Goal: Transaction & Acquisition: Purchase product/service

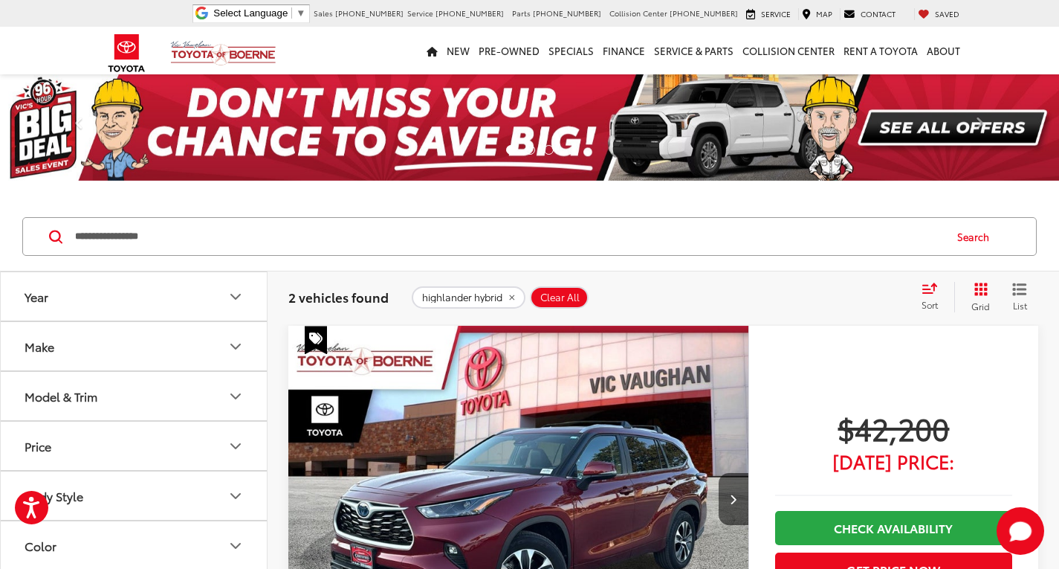
scroll to position [669, 0]
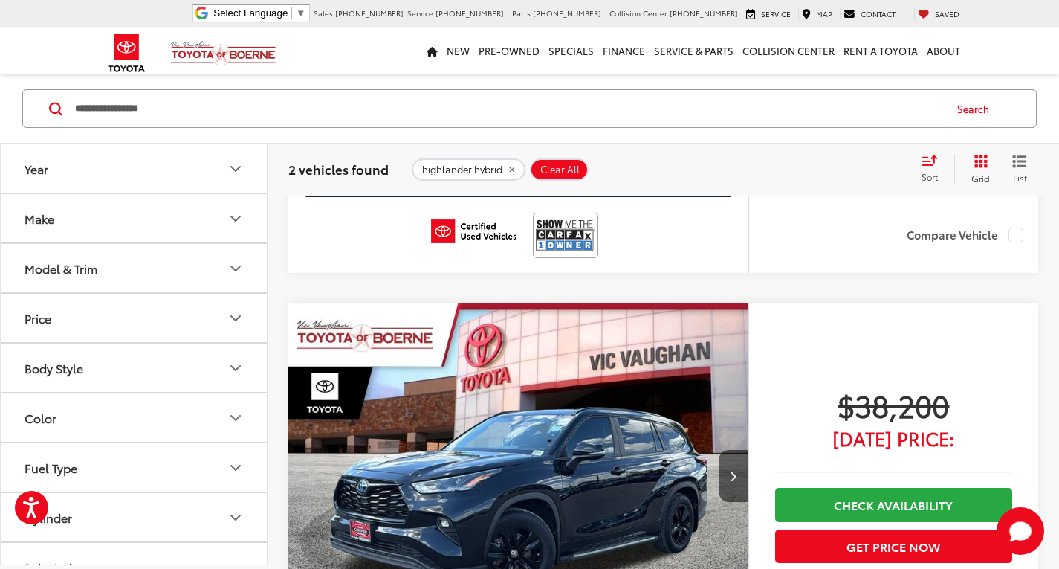
click at [0, 77] on div "**********" at bounding box center [529, 108] width 1059 height 69
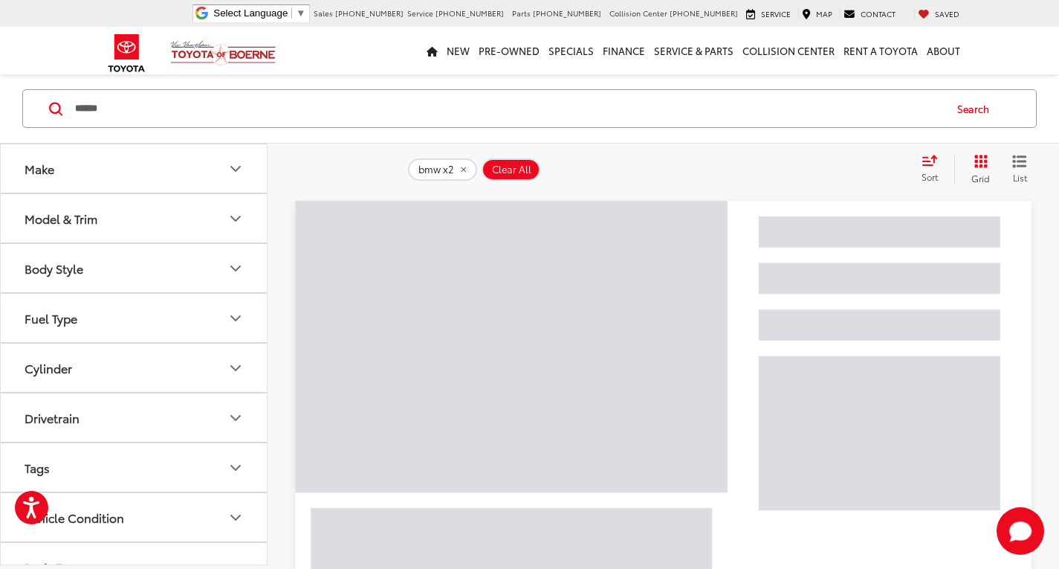
scroll to position [22, 0]
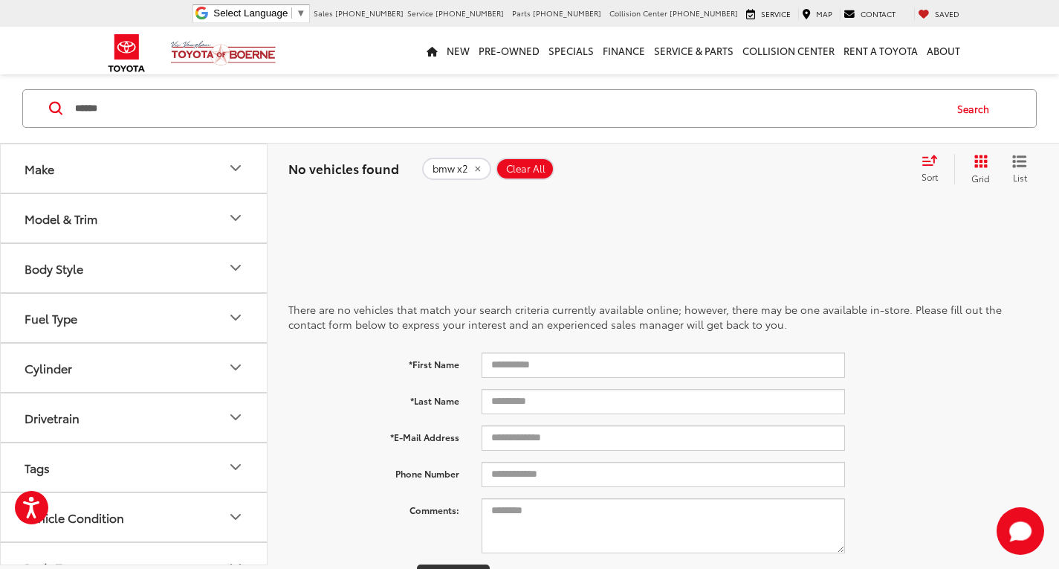
drag, startPoint x: 177, startPoint y: 111, endPoint x: 100, endPoint y: 110, distance: 77.3
click at [100, 110] on input "******" at bounding box center [509, 109] width 870 height 36
type input "***"
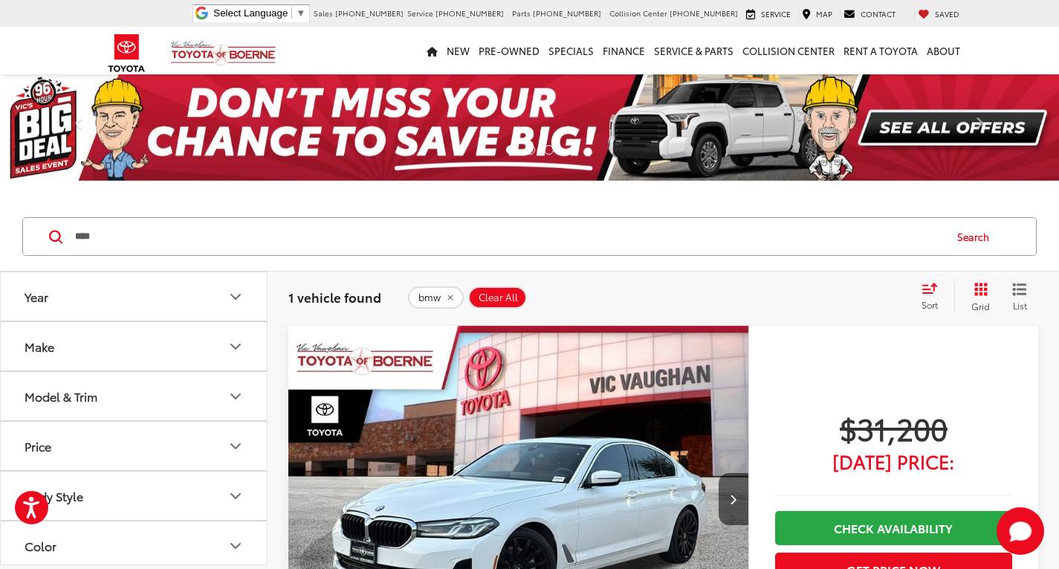
drag, startPoint x: 187, startPoint y: 235, endPoint x: 0, endPoint y: 236, distance: 186.6
click at [0, 238] on div "*** *** Search" at bounding box center [529, 236] width 1059 height 69
type input "***"
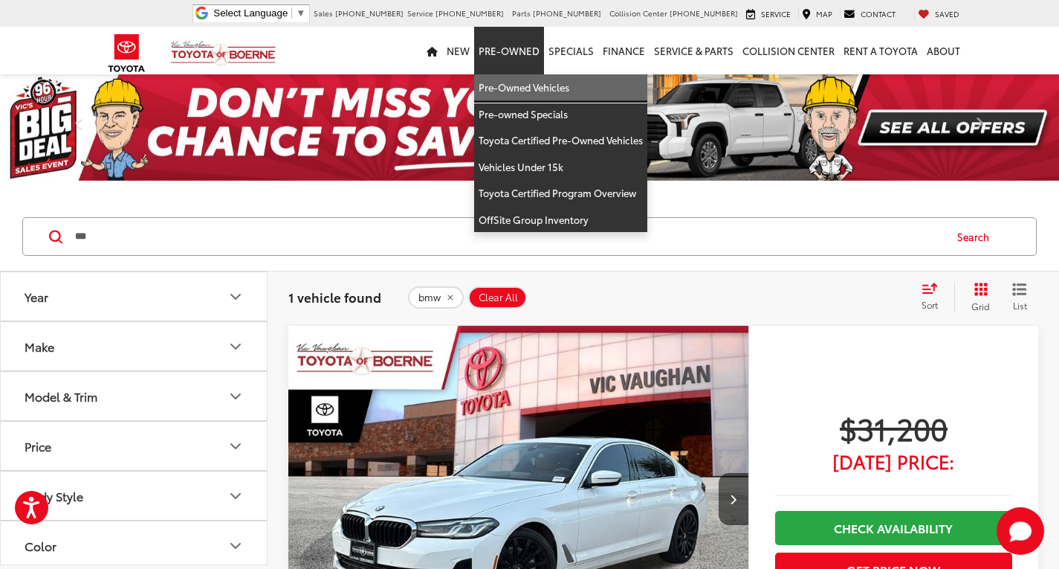
click at [523, 84] on link "Pre-Owned Vehicles" at bounding box center [560, 87] width 173 height 27
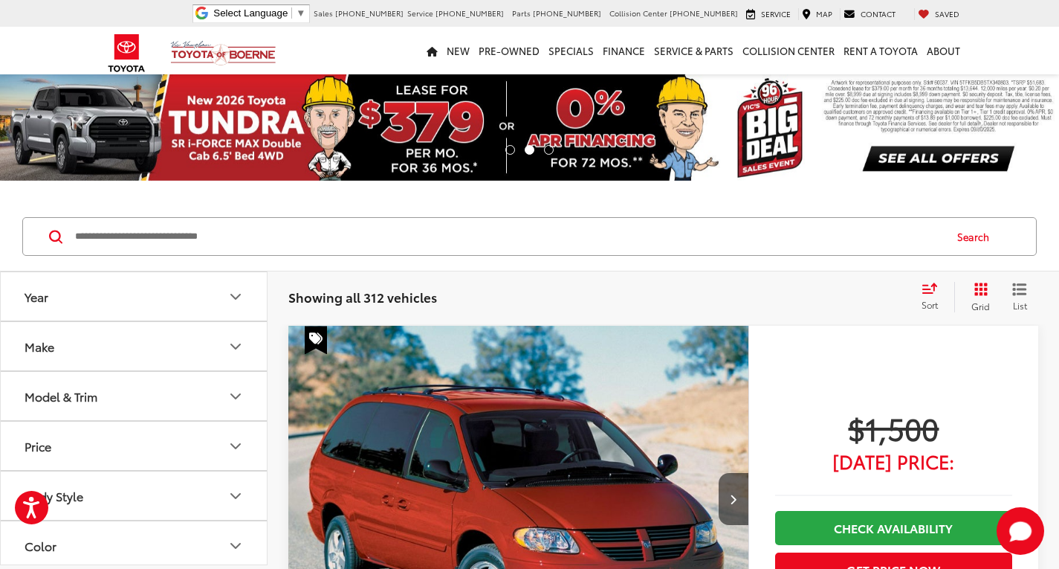
click at [177, 248] on input "Search by Make, Model, or Keyword" at bounding box center [509, 237] width 870 height 36
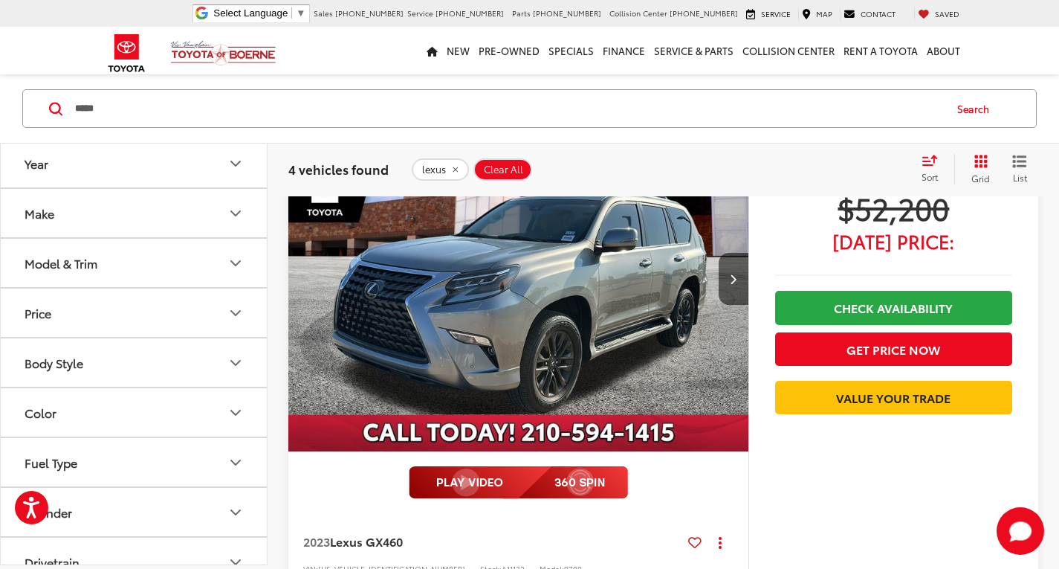
scroll to position [892, 0]
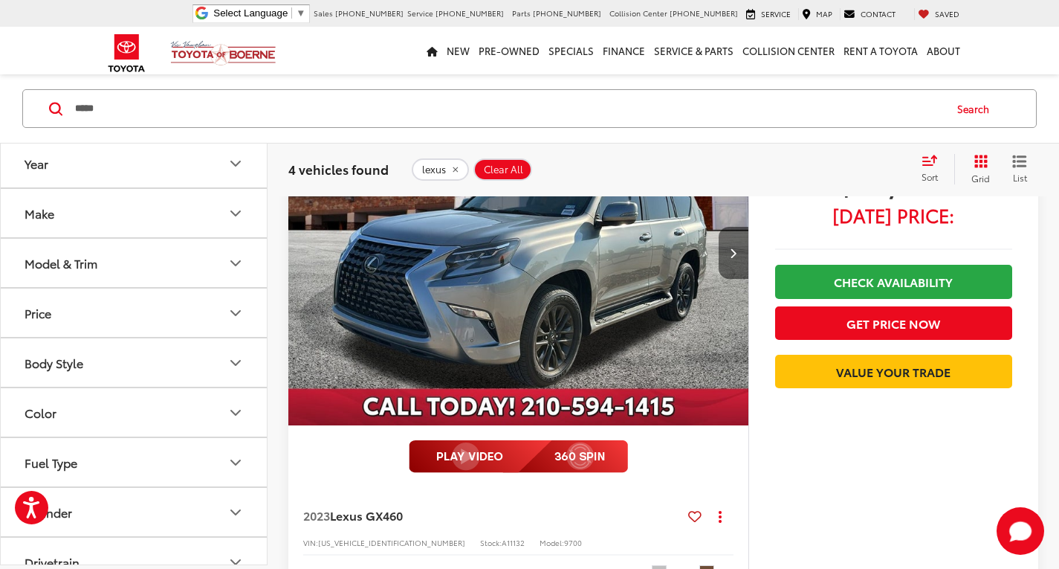
click at [735, 251] on icon "Next image" at bounding box center [733, 253] width 7 height 10
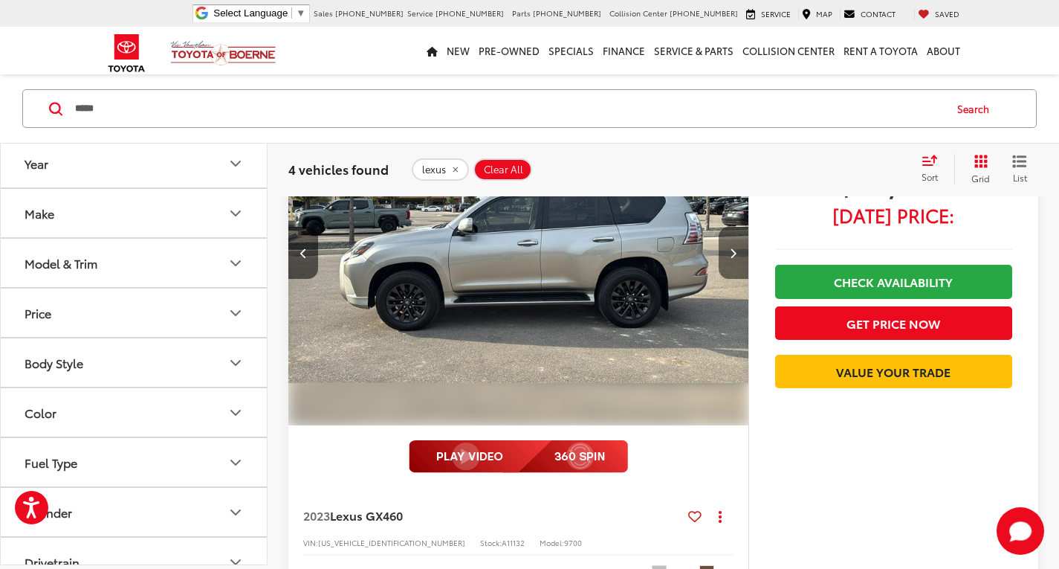
click at [735, 251] on icon "Next image" at bounding box center [733, 253] width 7 height 10
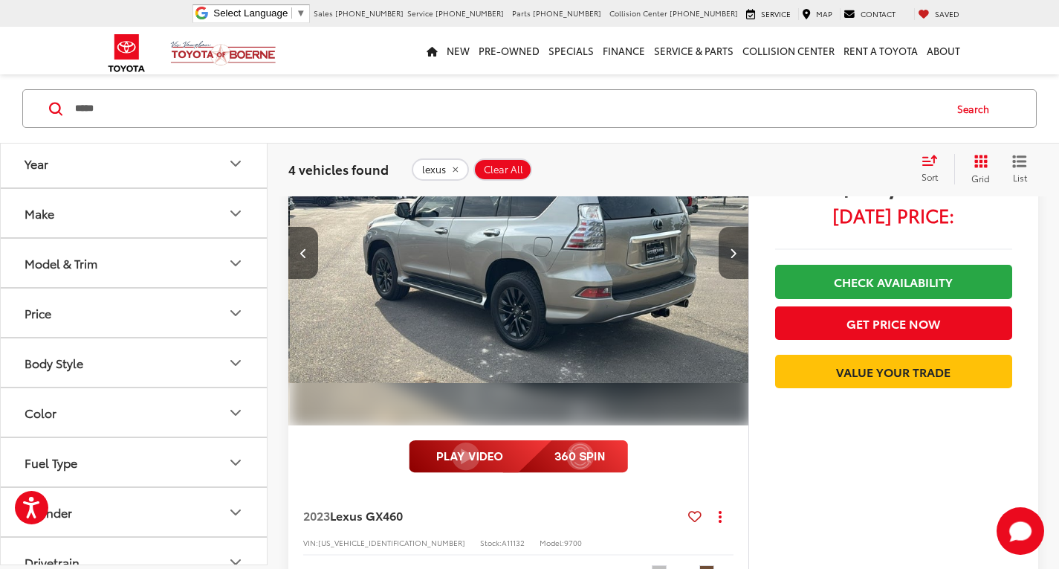
scroll to position [0, 925]
click at [734, 252] on icon "Next image" at bounding box center [733, 253] width 7 height 10
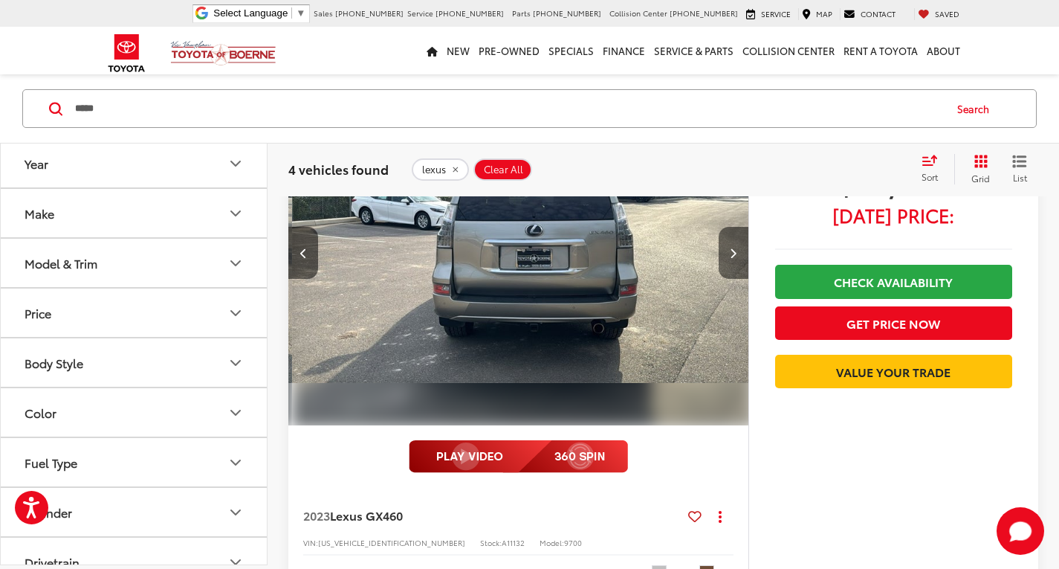
scroll to position [0, 1387]
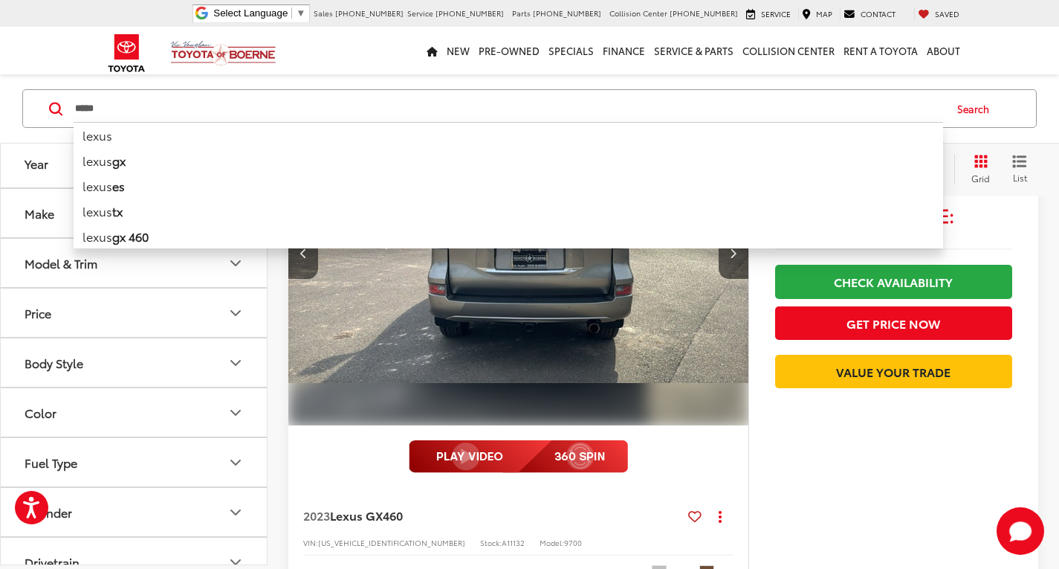
drag, startPoint x: 85, startPoint y: 112, endPoint x: 0, endPoint y: 66, distance: 96.5
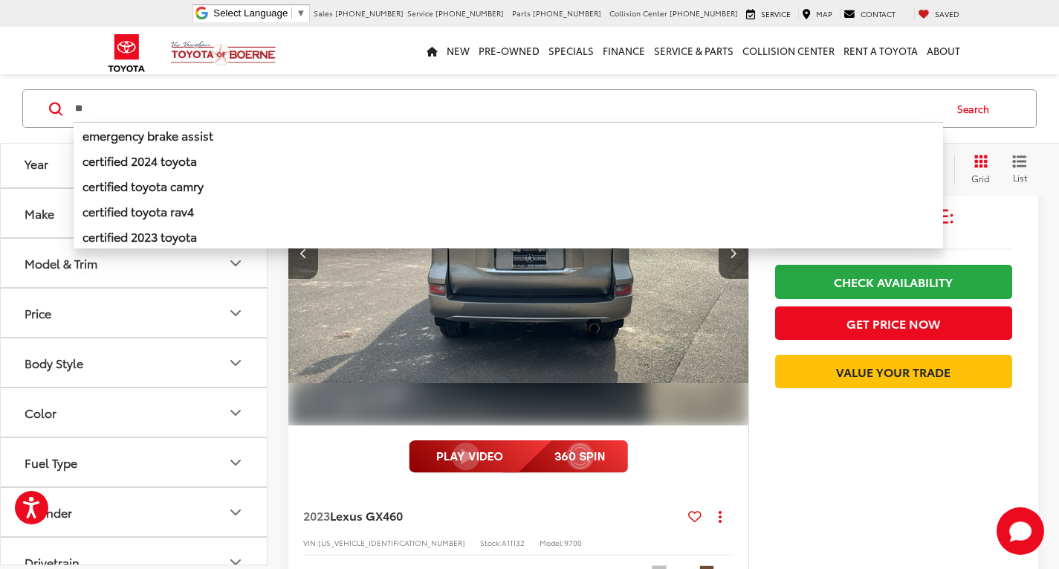
type input "*"
type input "*****"
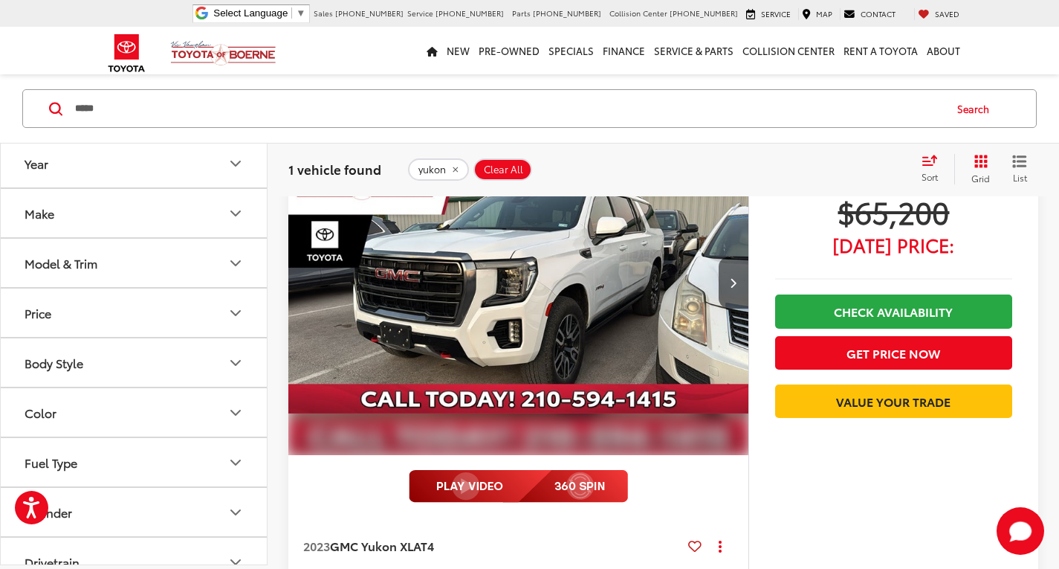
scroll to position [203, 0]
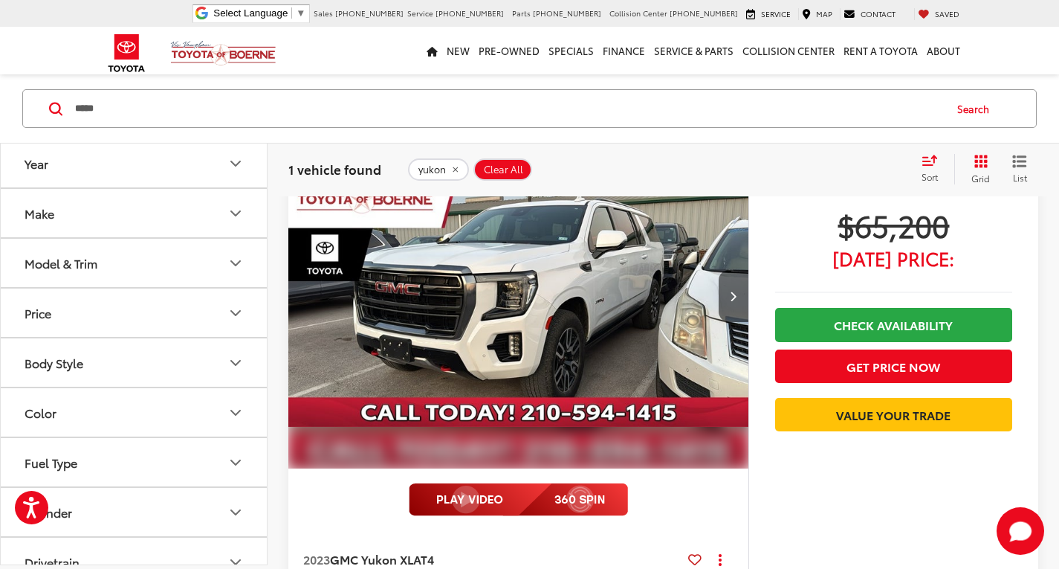
drag, startPoint x: 168, startPoint y: 114, endPoint x: 0, endPoint y: 96, distance: 169.0
click at [0, 105] on div "***** ***** Search" at bounding box center [529, 108] width 1059 height 69
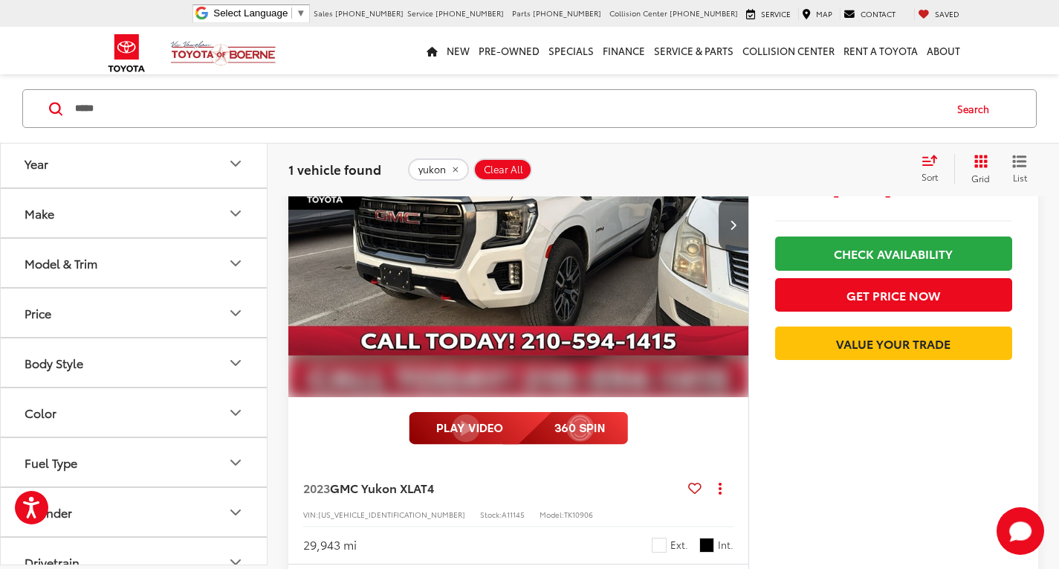
scroll to position [352, 0]
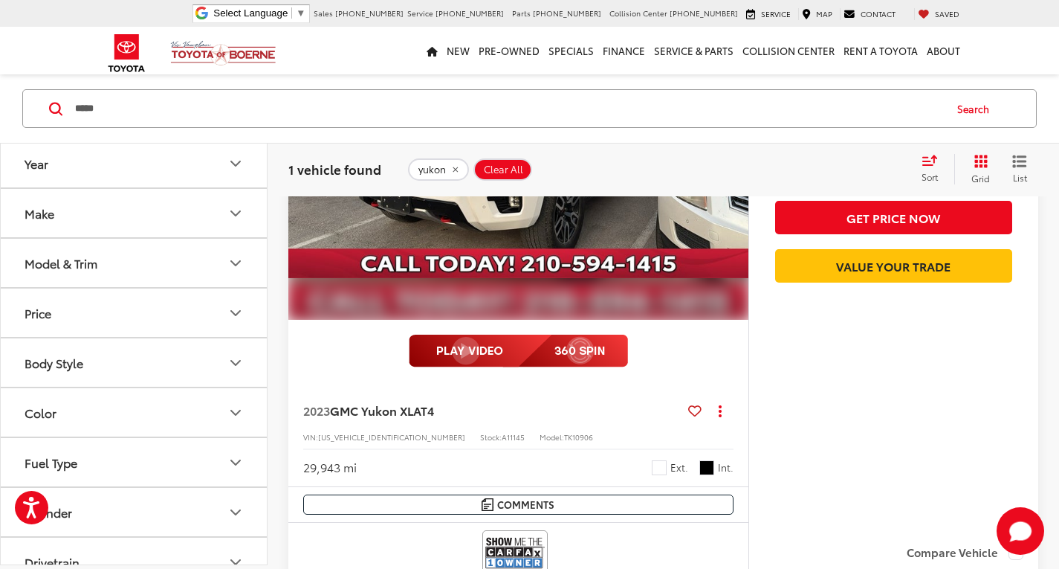
drag, startPoint x: 111, startPoint y: 111, endPoint x: 0, endPoint y: 61, distance: 122.1
click at [0, 101] on div "***** ***** Search" at bounding box center [529, 108] width 1059 height 69
type input "********"
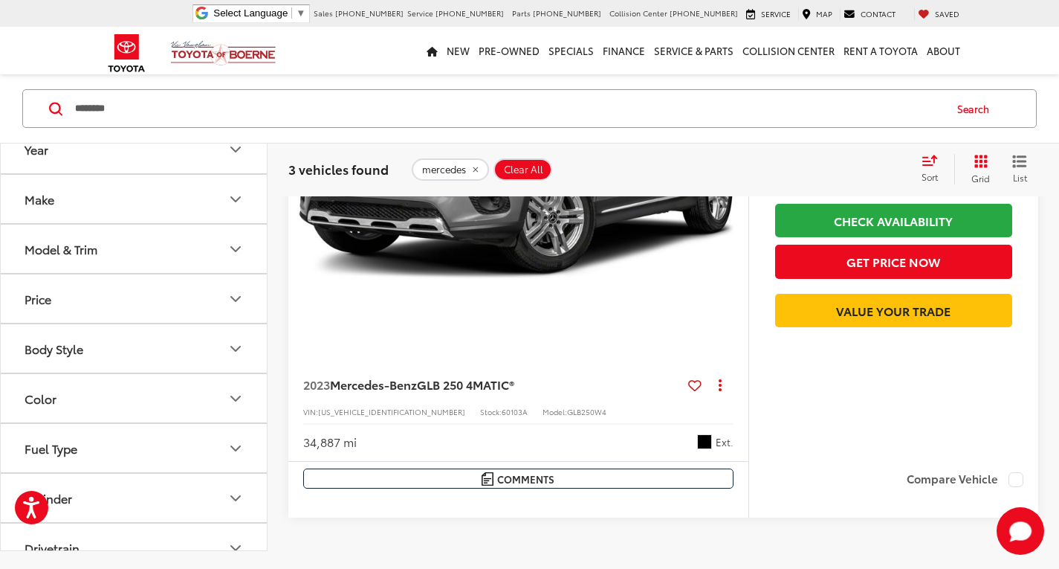
scroll to position [1615, 0]
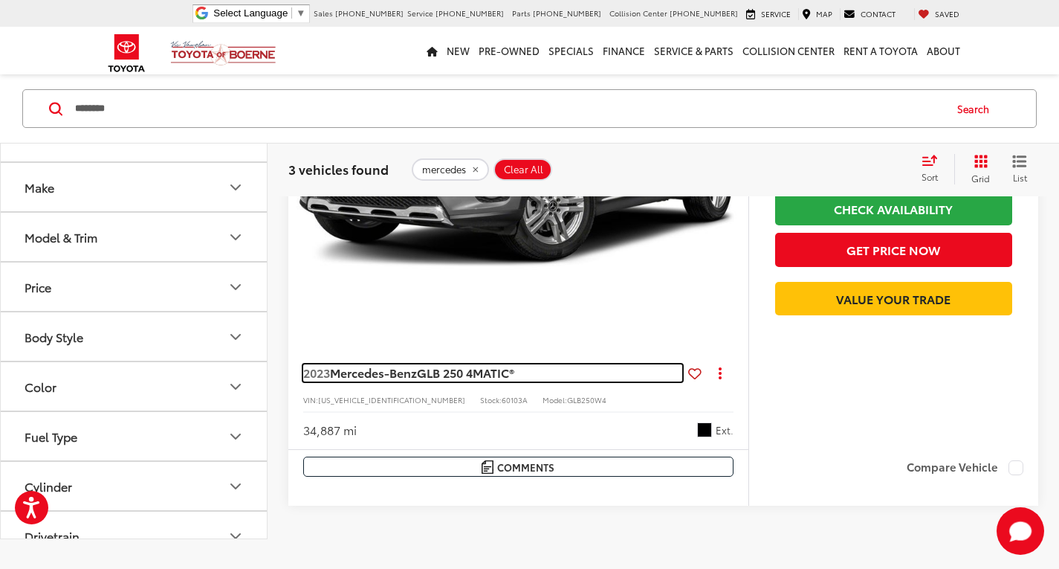
click at [363, 377] on span "Mercedes-Benz" at bounding box center [373, 371] width 87 height 17
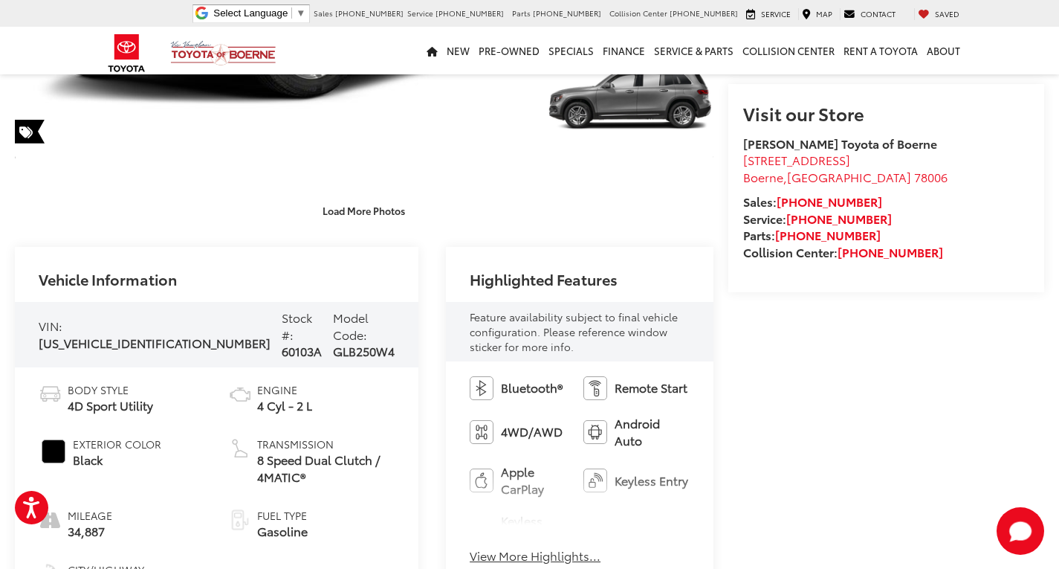
scroll to position [74, 0]
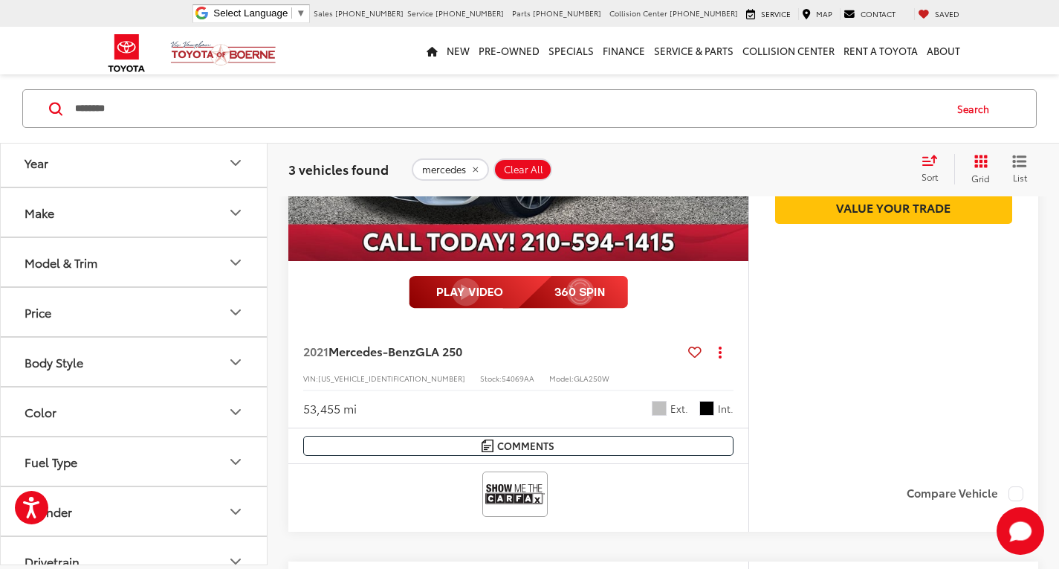
scroll to position [971, 0]
click at [126, 366] on button "Body Style" at bounding box center [135, 362] width 268 height 48
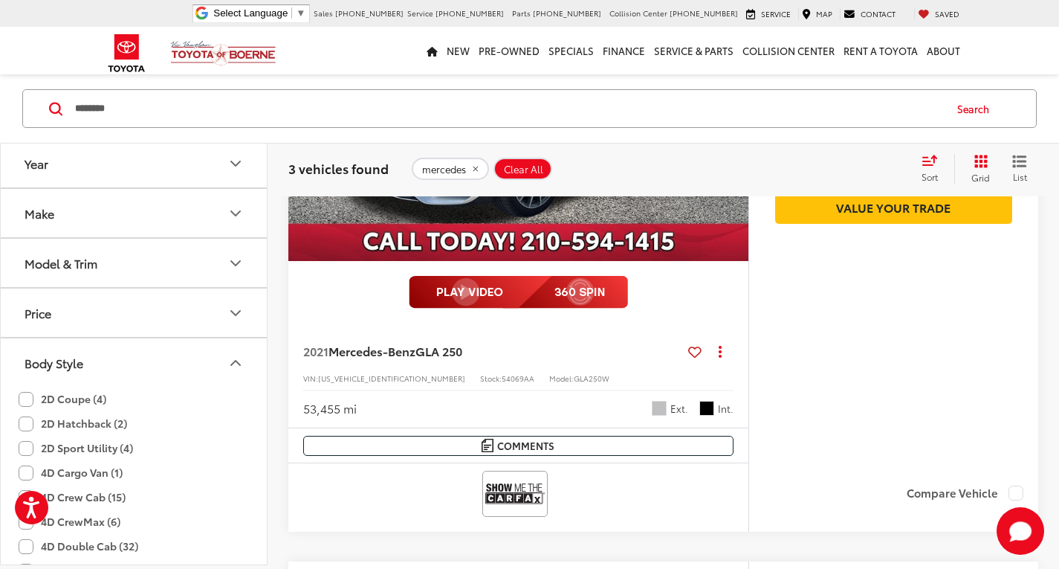
click at [122, 363] on button "Body Style" at bounding box center [135, 362] width 268 height 48
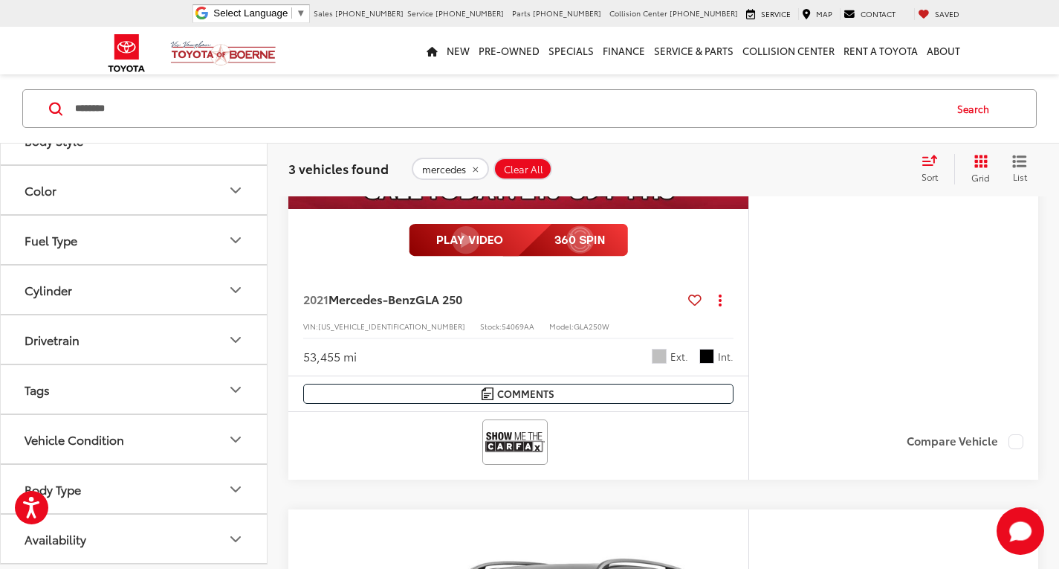
scroll to position [1172, 0]
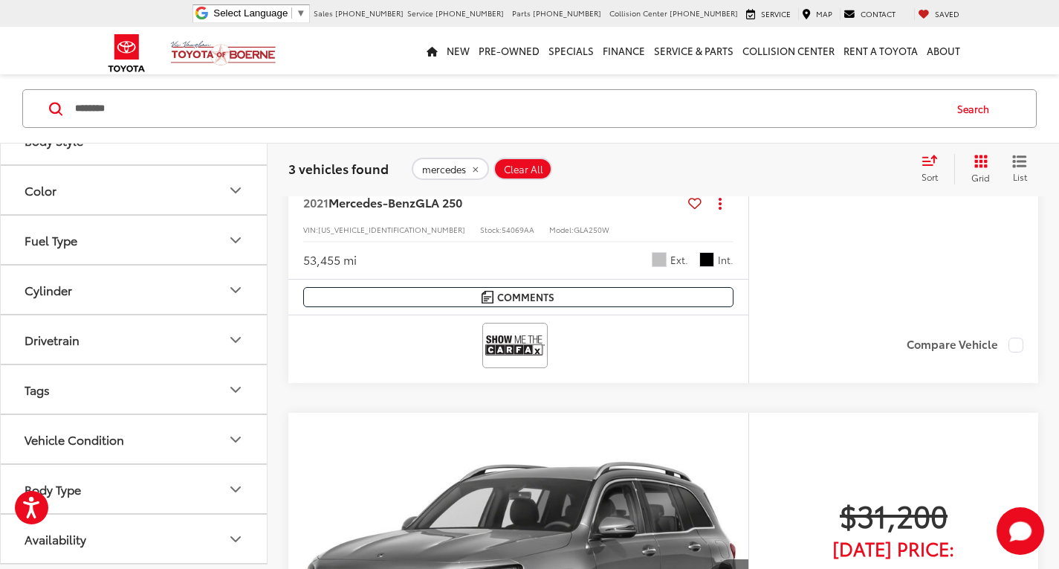
click at [77, 487] on div "Body Type" at bounding box center [53, 489] width 56 height 14
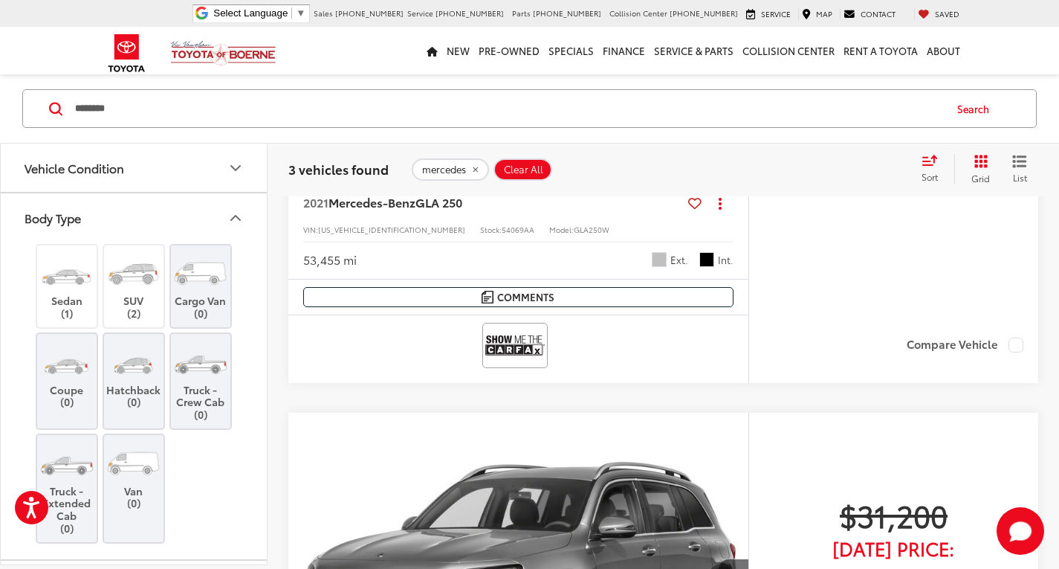
scroll to position [519, 0]
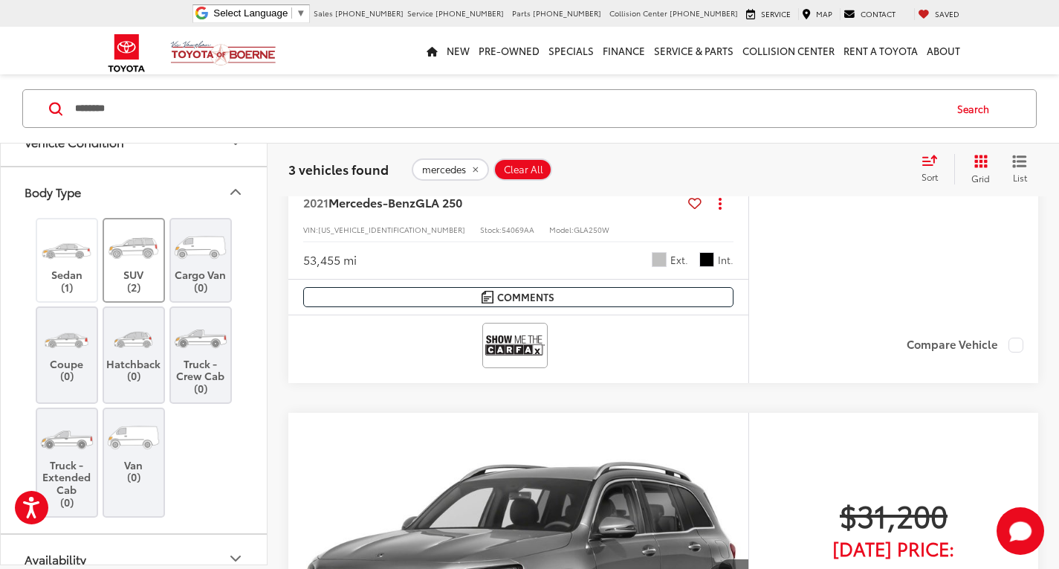
click at [138, 275] on label "SUV (2)" at bounding box center [134, 260] width 60 height 67
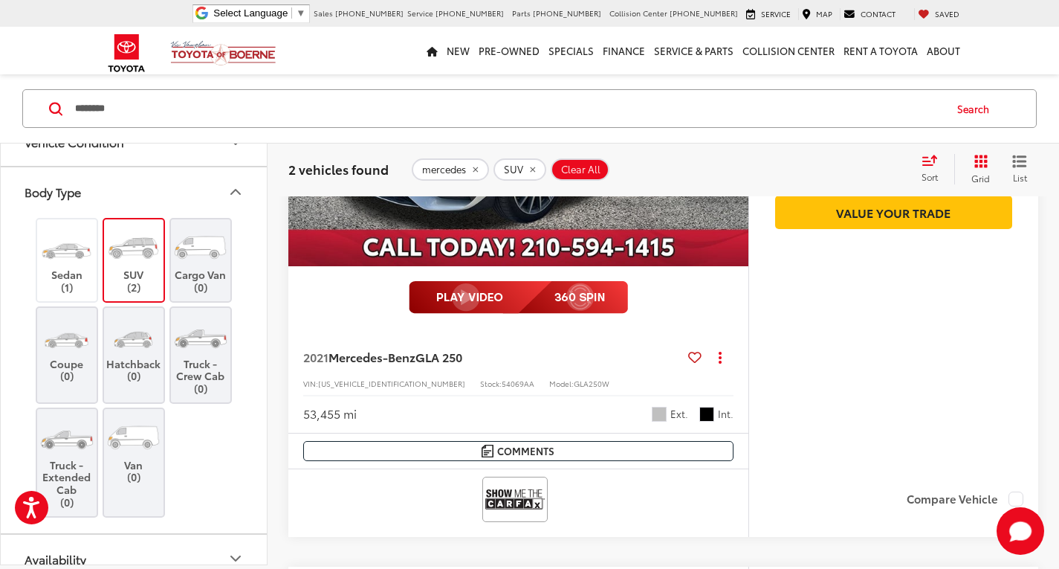
scroll to position [33, 0]
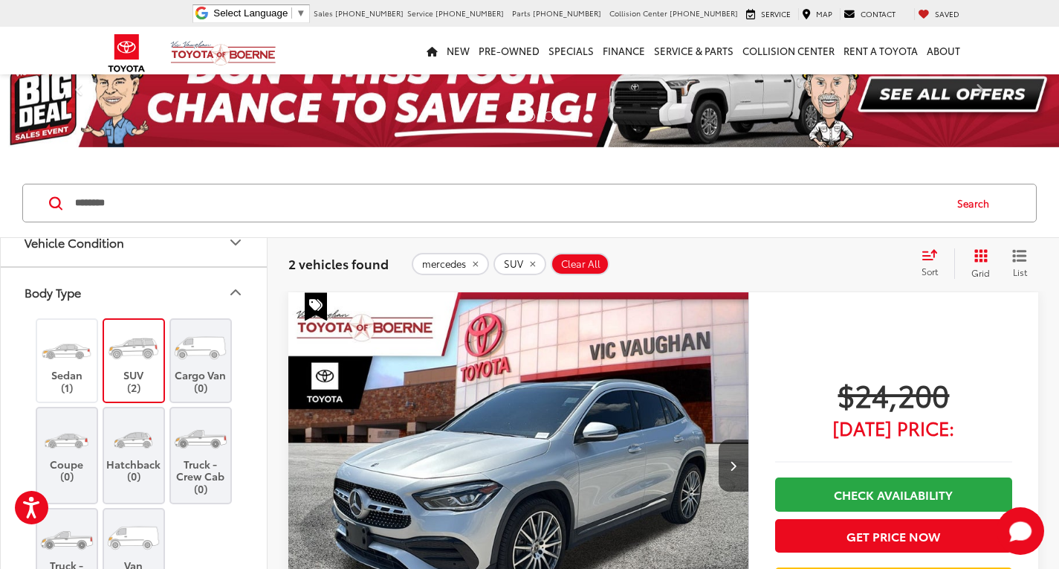
click at [473, 263] on icon "remove mercedes" at bounding box center [475, 263] width 5 height 5
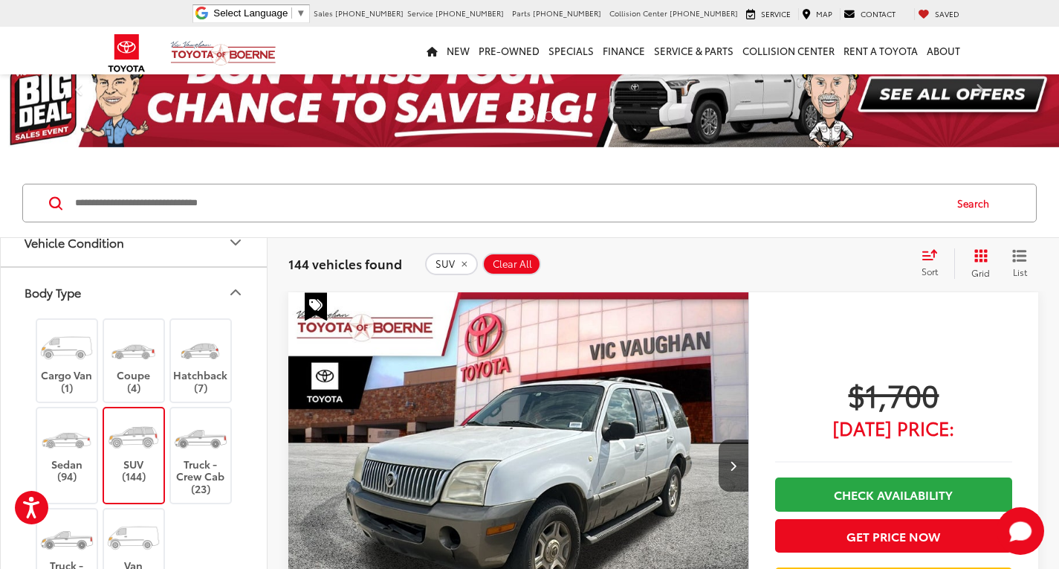
click at [926, 268] on span "Sort" at bounding box center [930, 271] width 16 height 13
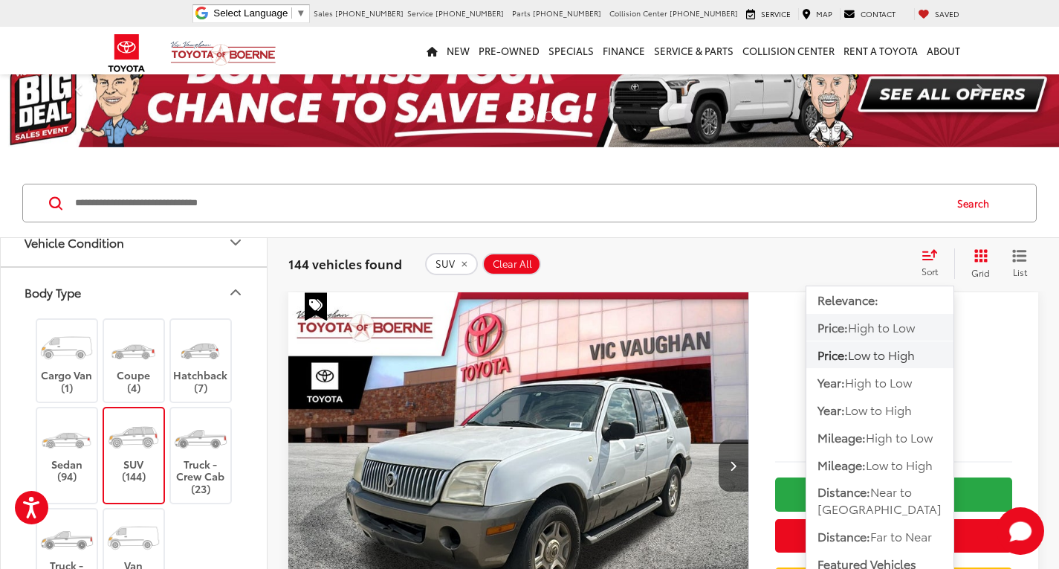
click at [890, 326] on span "High to Low" at bounding box center [881, 326] width 67 height 17
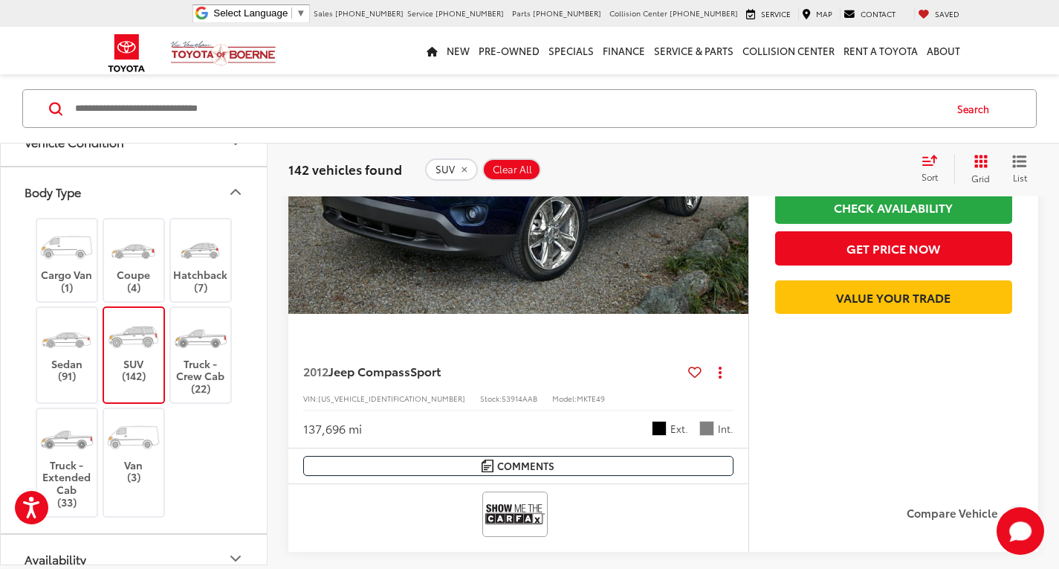
scroll to position [7467, 0]
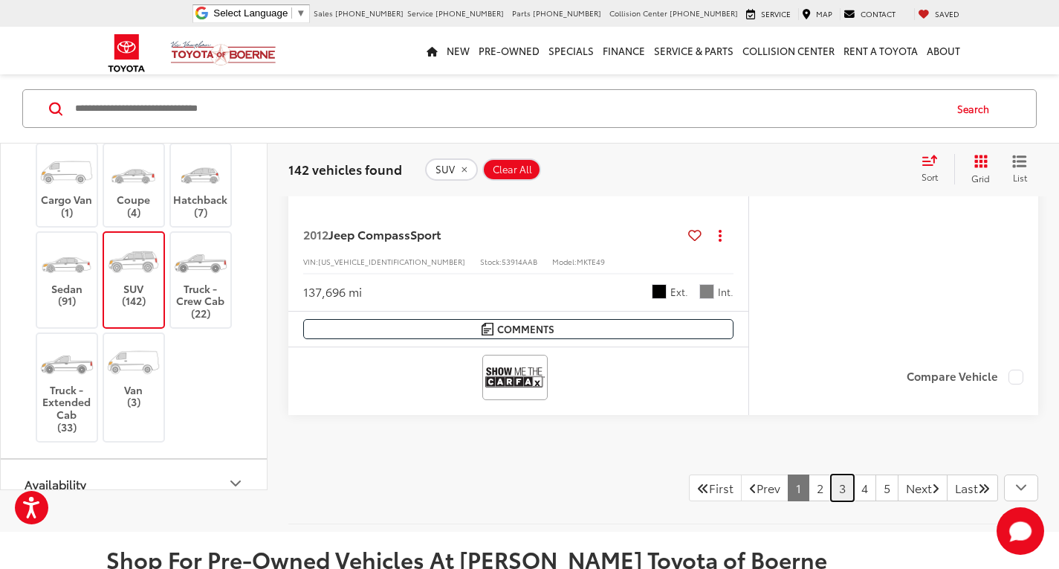
click at [831, 489] on link "3" at bounding box center [842, 487] width 23 height 27
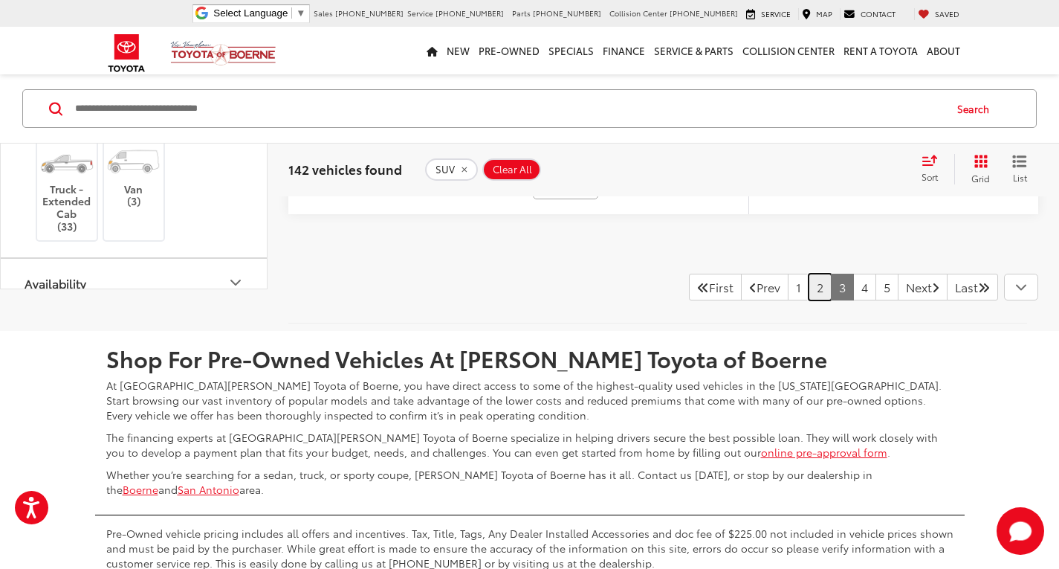
click at [809, 300] on link "2" at bounding box center [820, 287] width 23 height 27
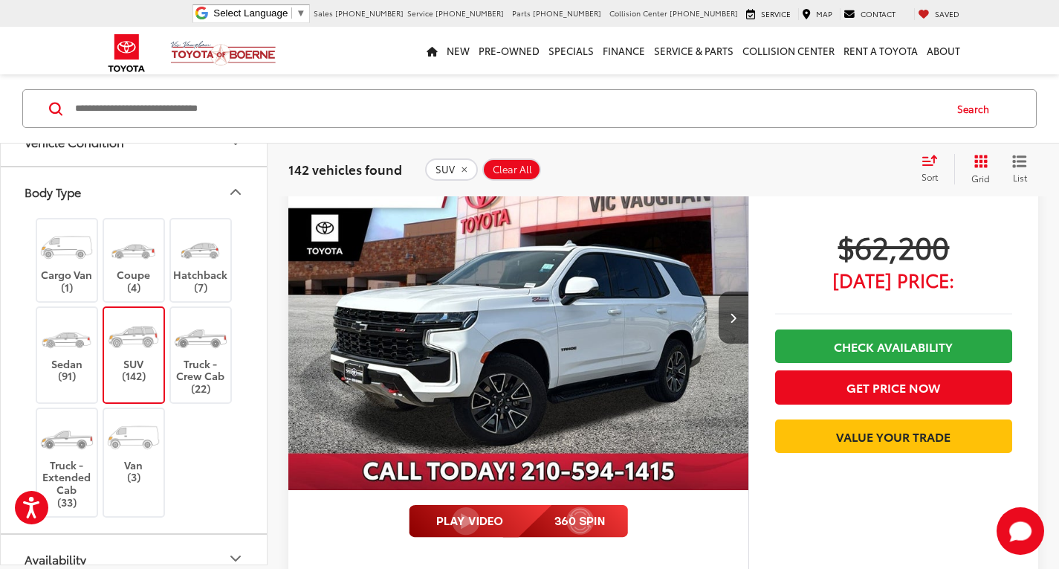
scroll to position [1392, 0]
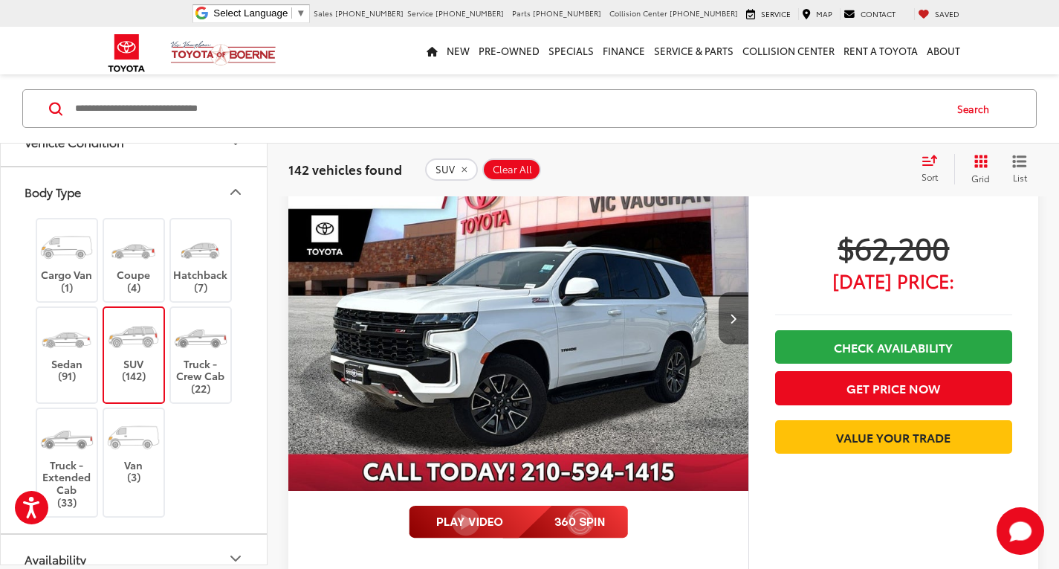
click at [742, 320] on button "Next image" at bounding box center [734, 318] width 30 height 52
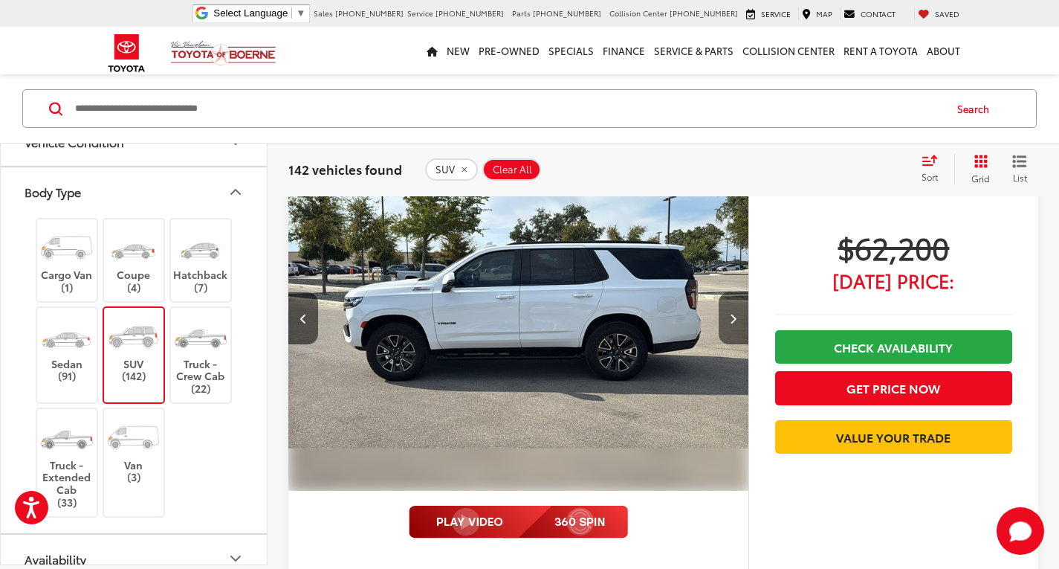
click at [742, 320] on button "Next image" at bounding box center [734, 318] width 30 height 52
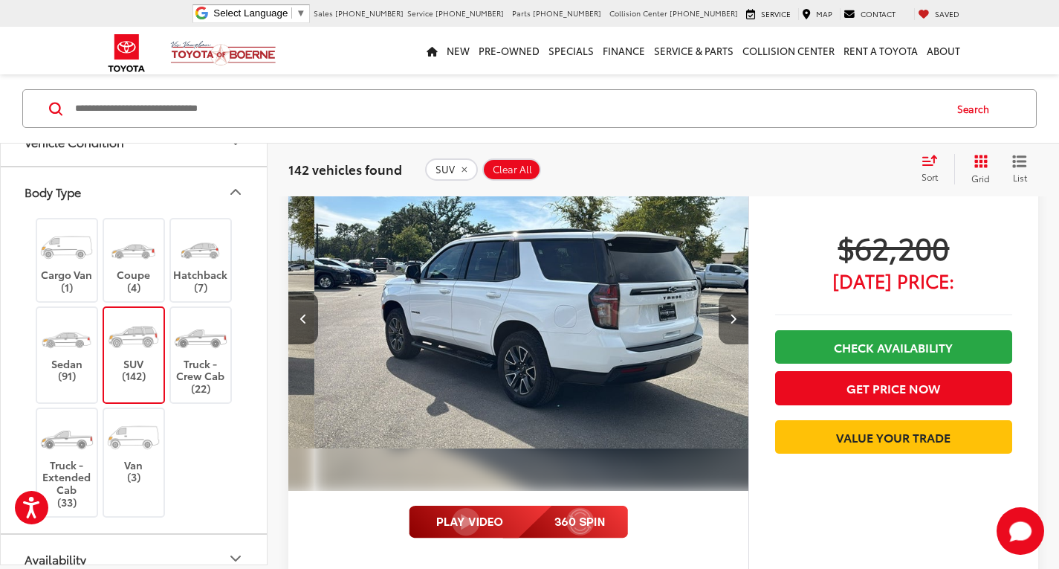
scroll to position [0, 925]
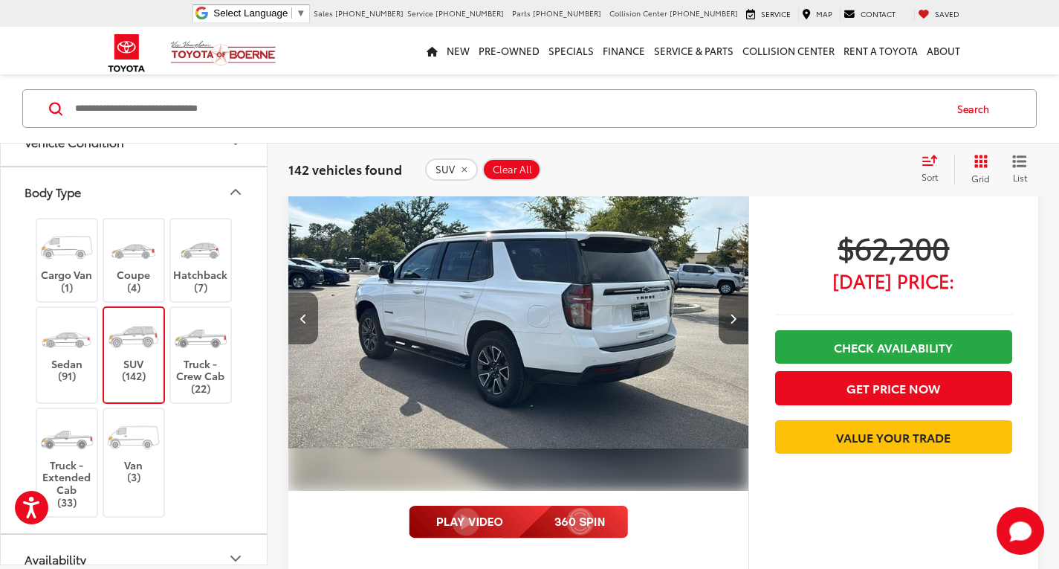
click at [309, 319] on button "Previous image" at bounding box center [303, 318] width 30 height 52
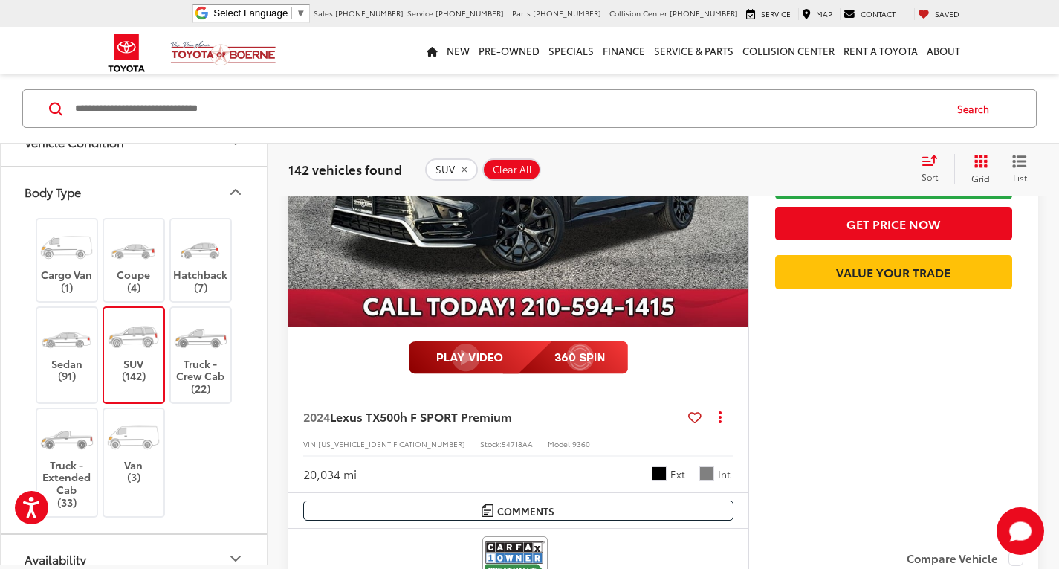
scroll to position [2061, 0]
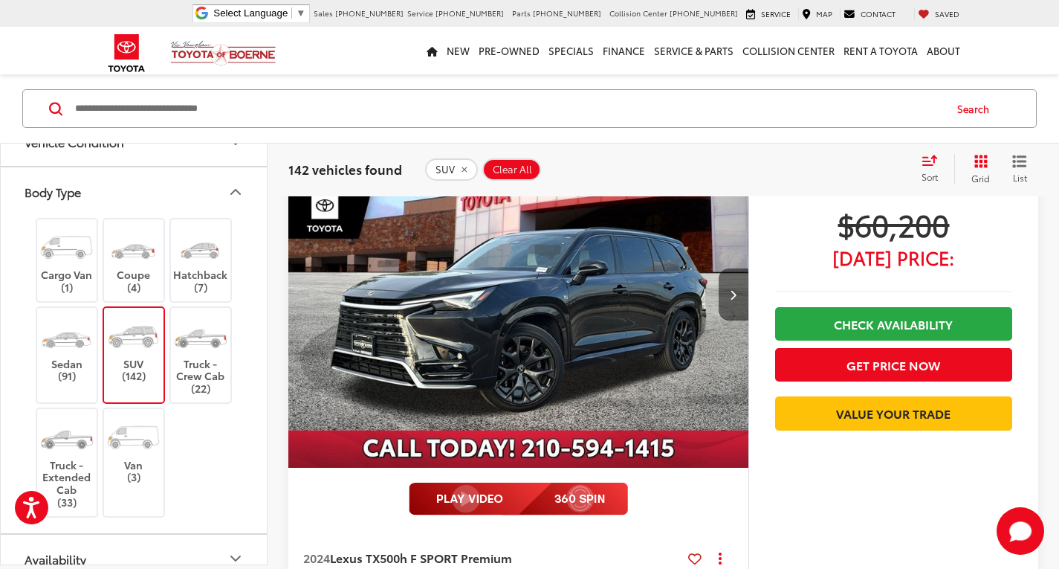
click at [731, 301] on button "Next image" at bounding box center [734, 294] width 30 height 52
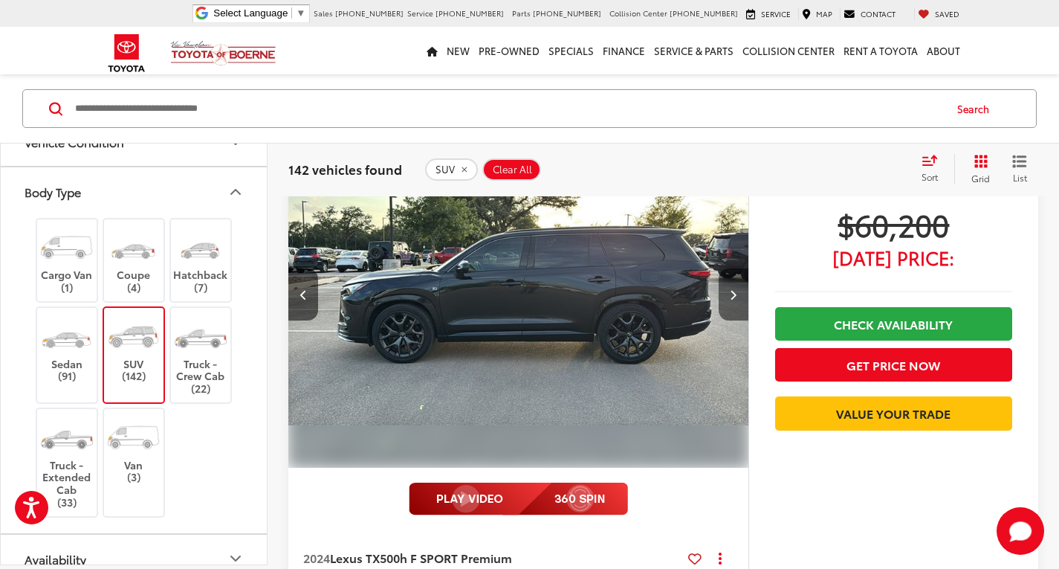
click at [731, 301] on button "Next image" at bounding box center [734, 294] width 30 height 52
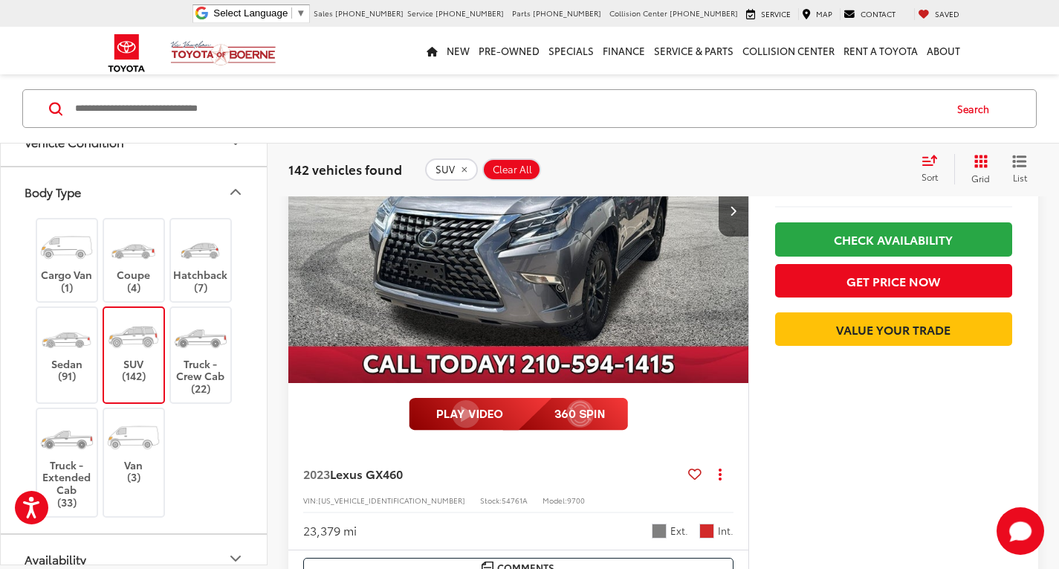
scroll to position [2656, 0]
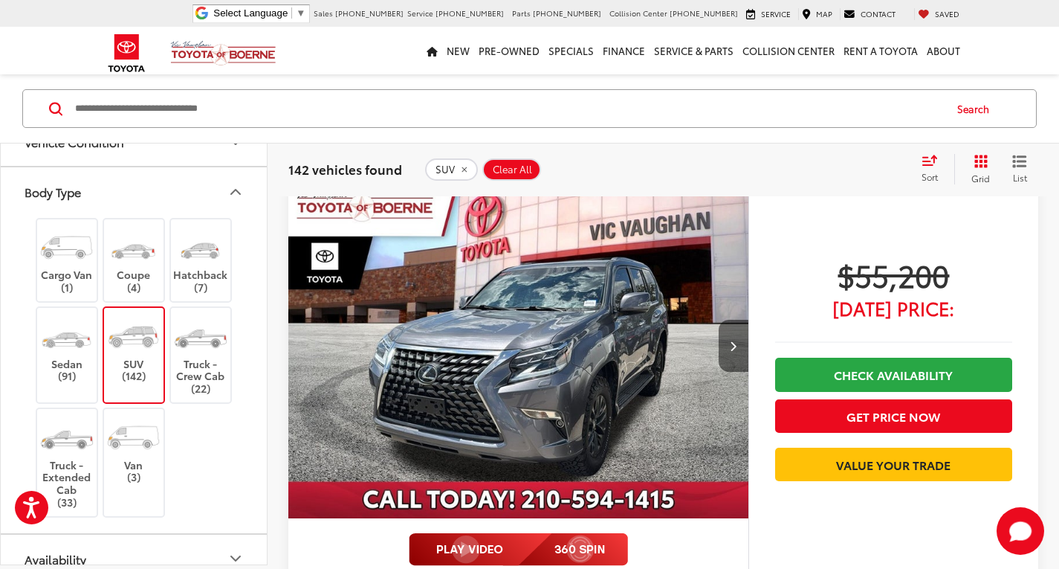
click at [732, 337] on button "Next image" at bounding box center [734, 346] width 30 height 52
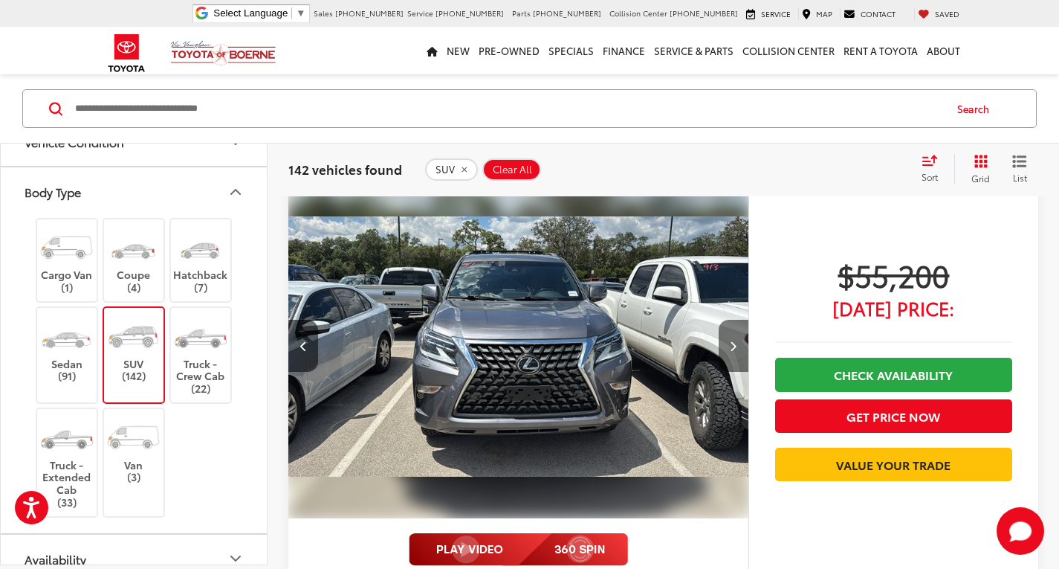
click at [732, 337] on button "Next image" at bounding box center [734, 346] width 30 height 52
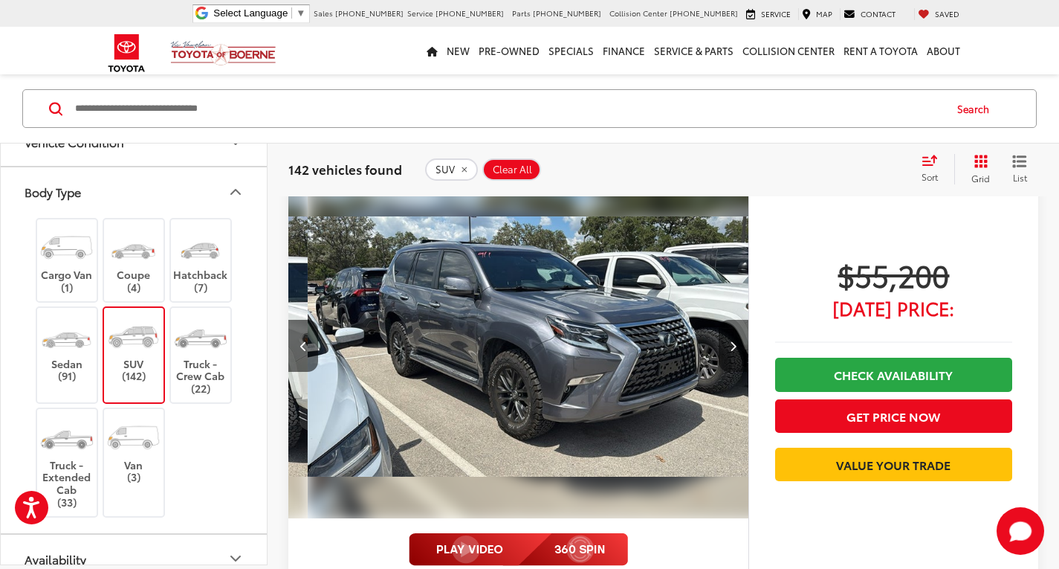
scroll to position [0, 925]
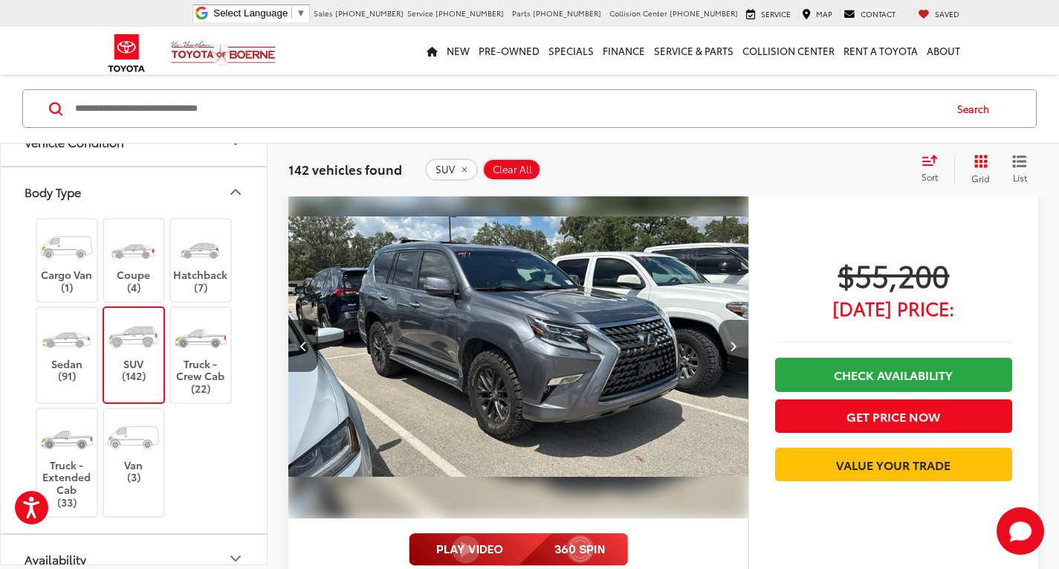
click at [732, 337] on button "Next image" at bounding box center [734, 346] width 30 height 52
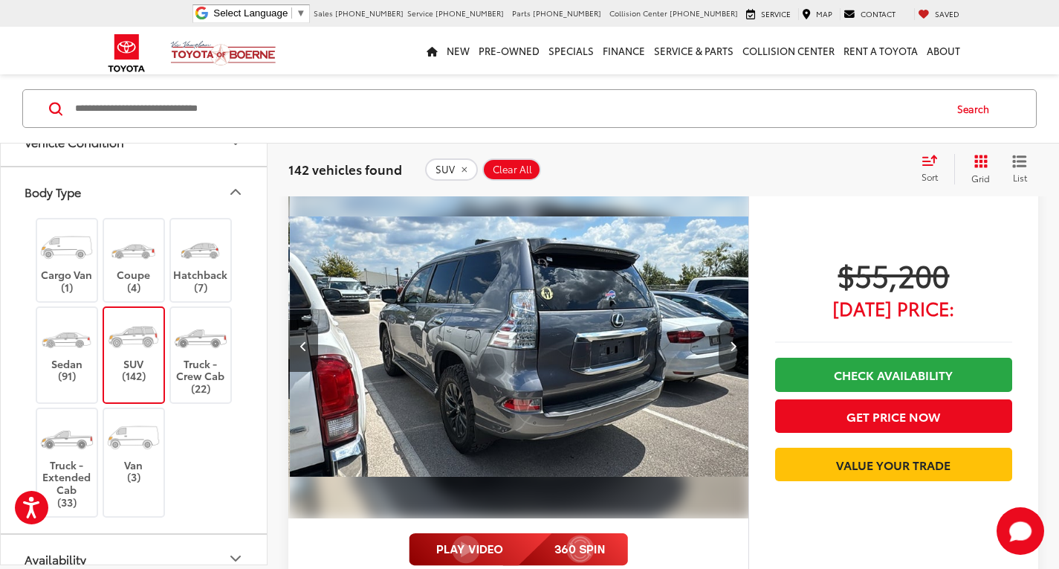
scroll to position [0, 1387]
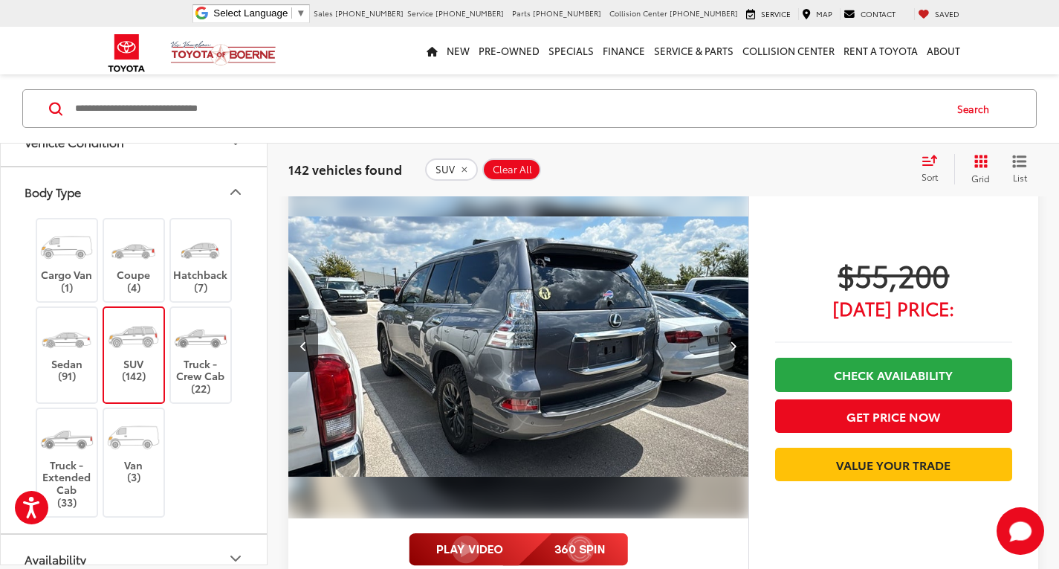
click at [732, 337] on button "Next image" at bounding box center [734, 346] width 30 height 52
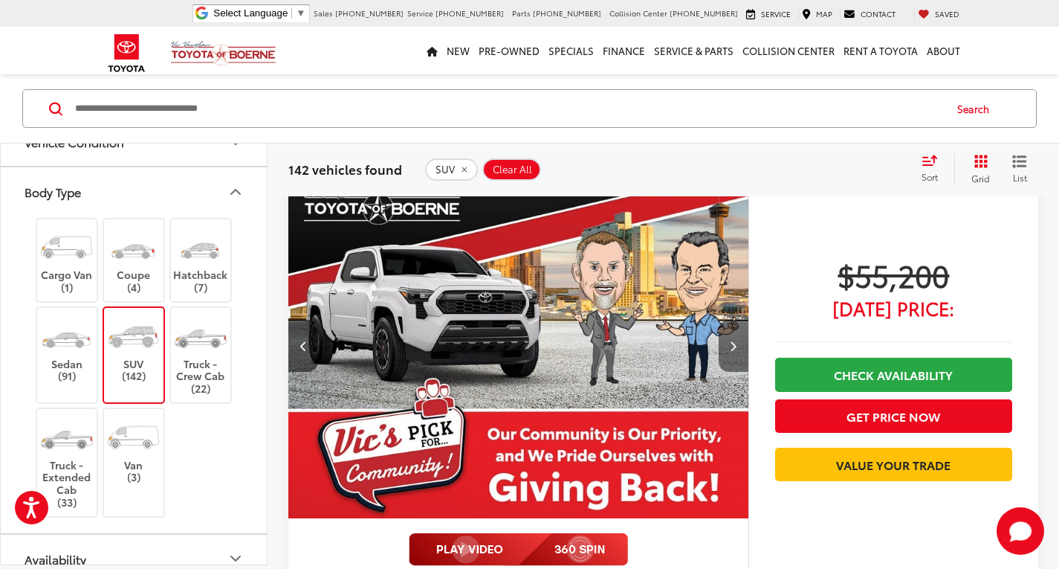
click at [732, 337] on button "Next image" at bounding box center [734, 346] width 30 height 52
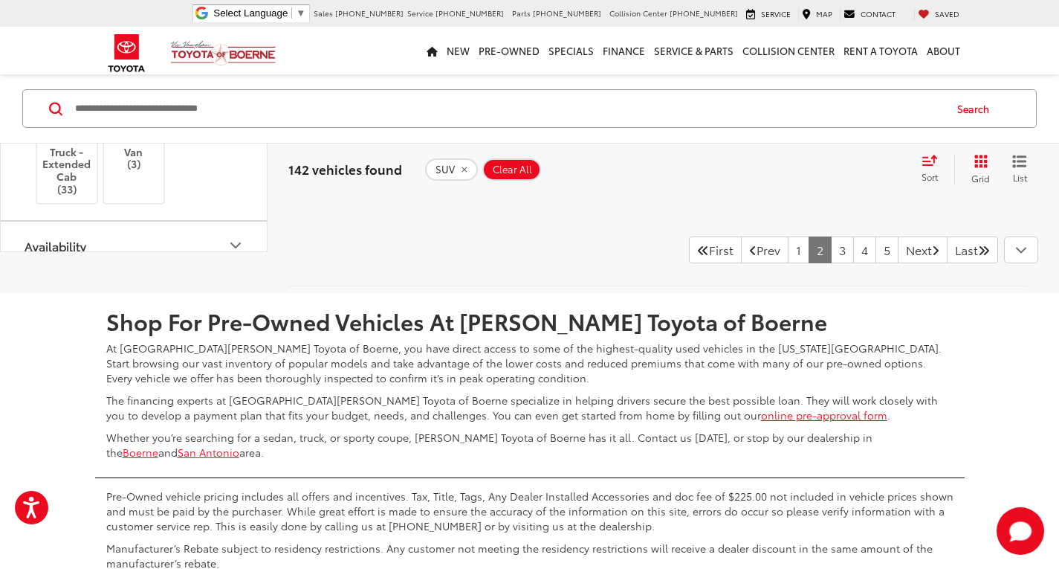
scroll to position [7636, 0]
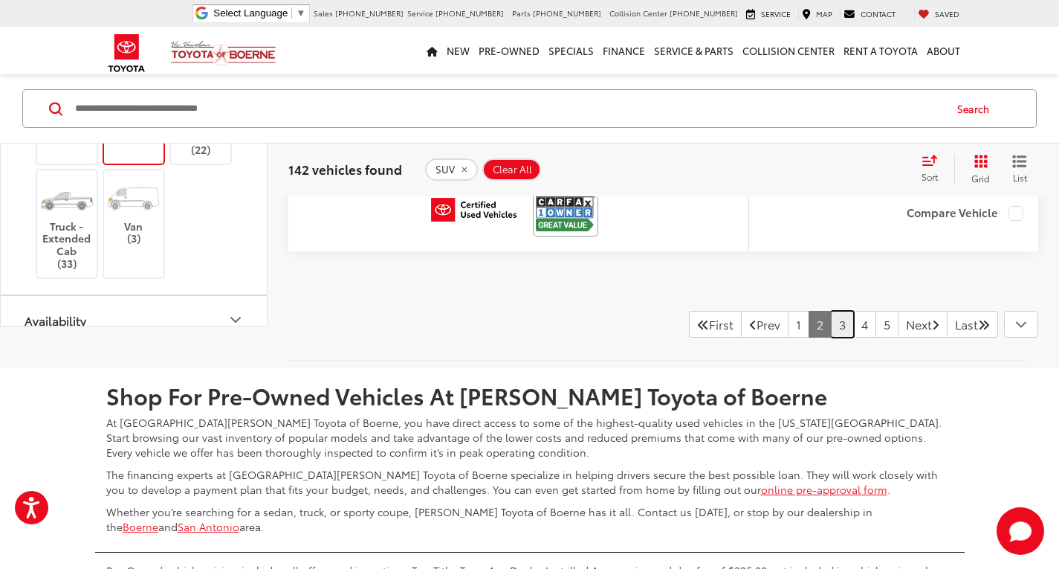
click at [831, 329] on link "3" at bounding box center [842, 324] width 23 height 27
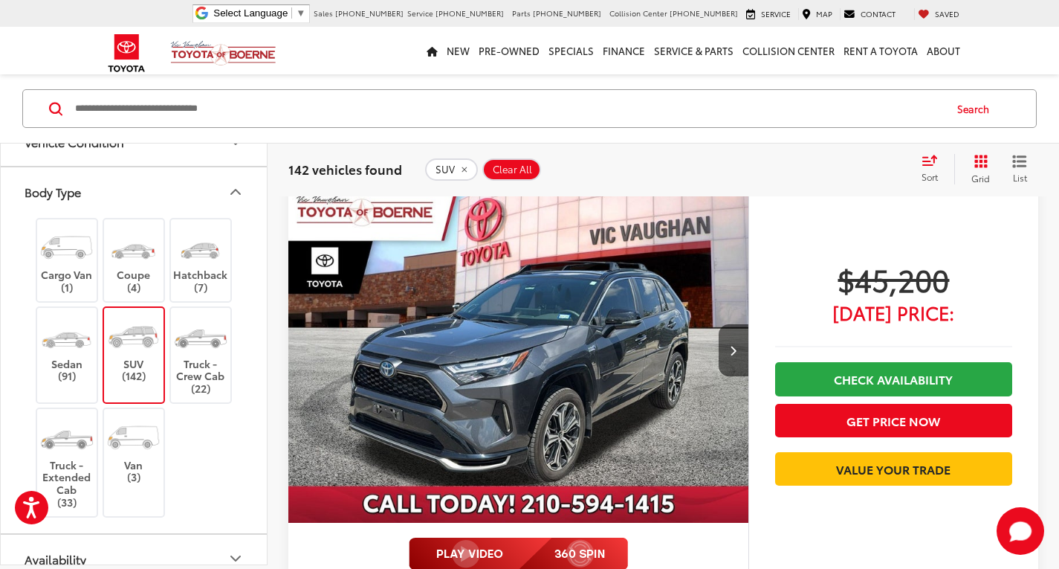
scroll to position [129, 0]
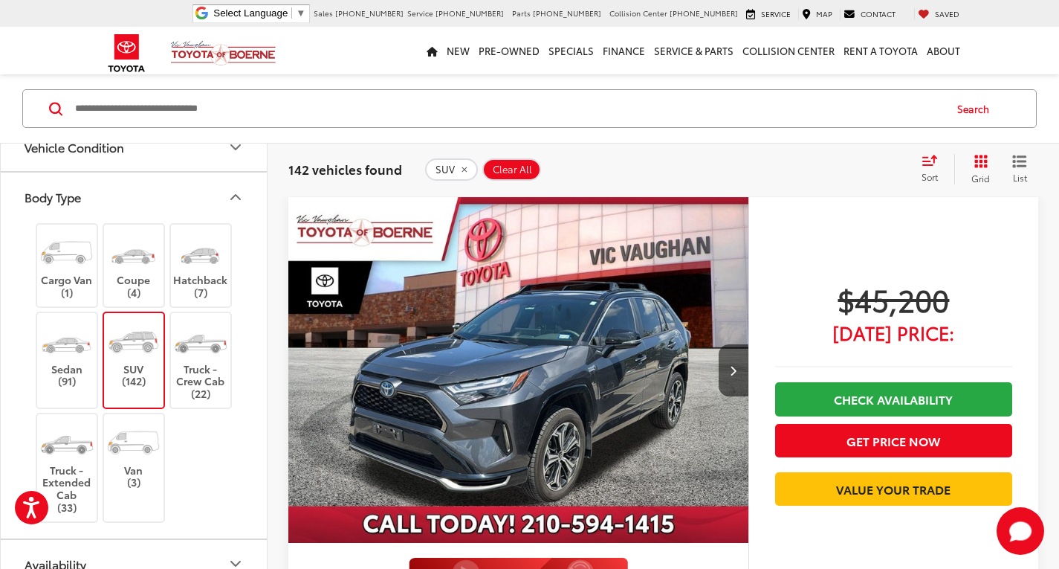
drag, startPoint x: 818, startPoint y: 329, endPoint x: 789, endPoint y: 334, distance: 30.3
click at [789, 334] on span "[DATE] Price:" at bounding box center [893, 332] width 237 height 15
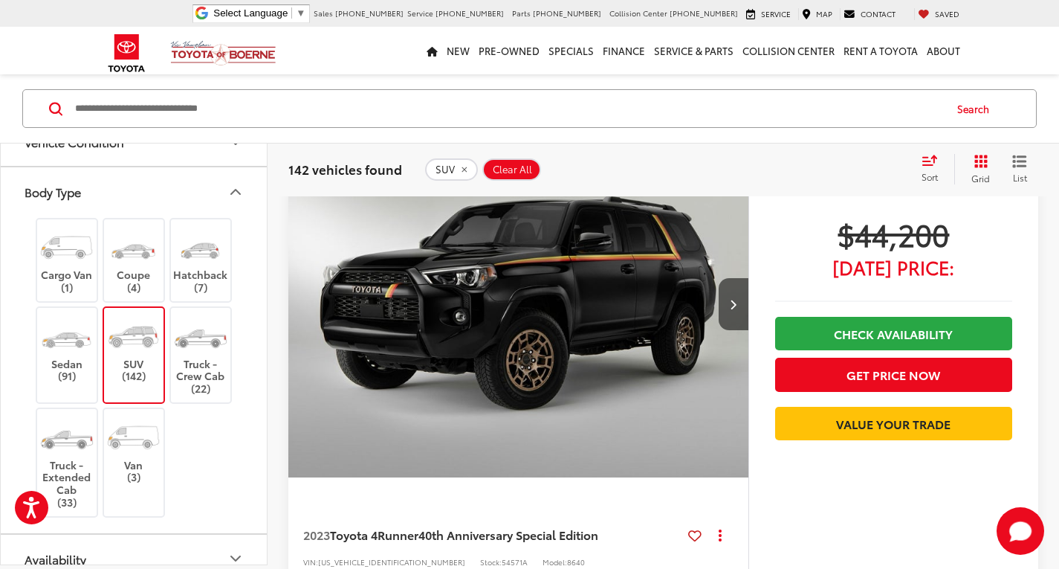
scroll to position [1392, 0]
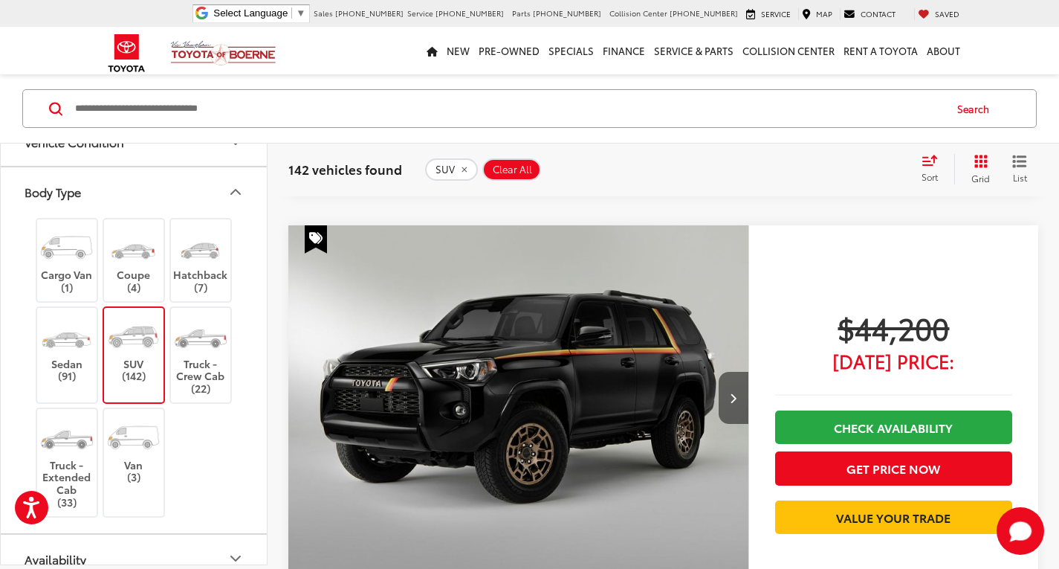
click at [723, 390] on button "Next image" at bounding box center [734, 398] width 30 height 52
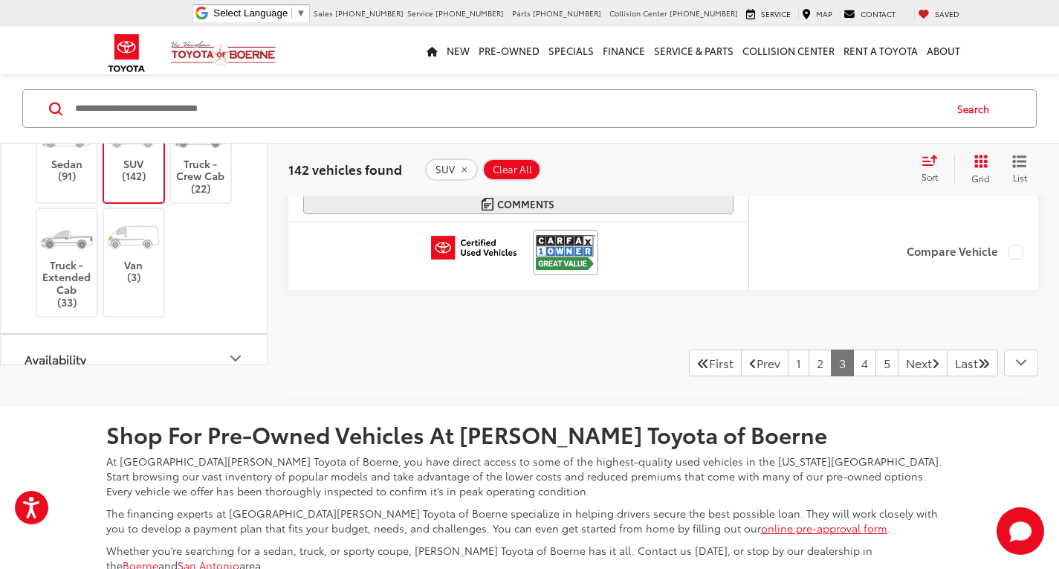
scroll to position [7785, 0]
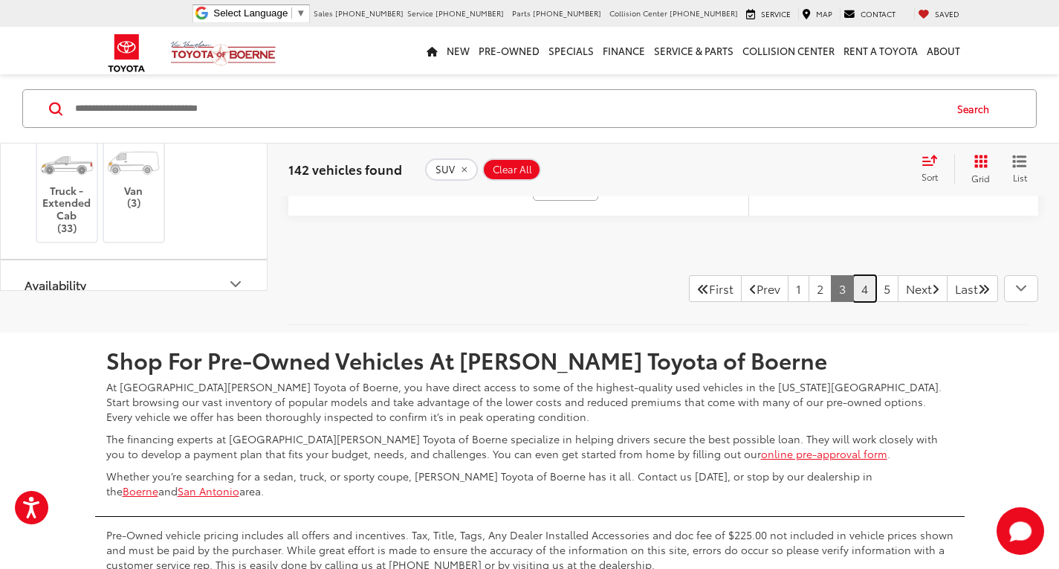
click at [853, 289] on link "4" at bounding box center [864, 288] width 23 height 27
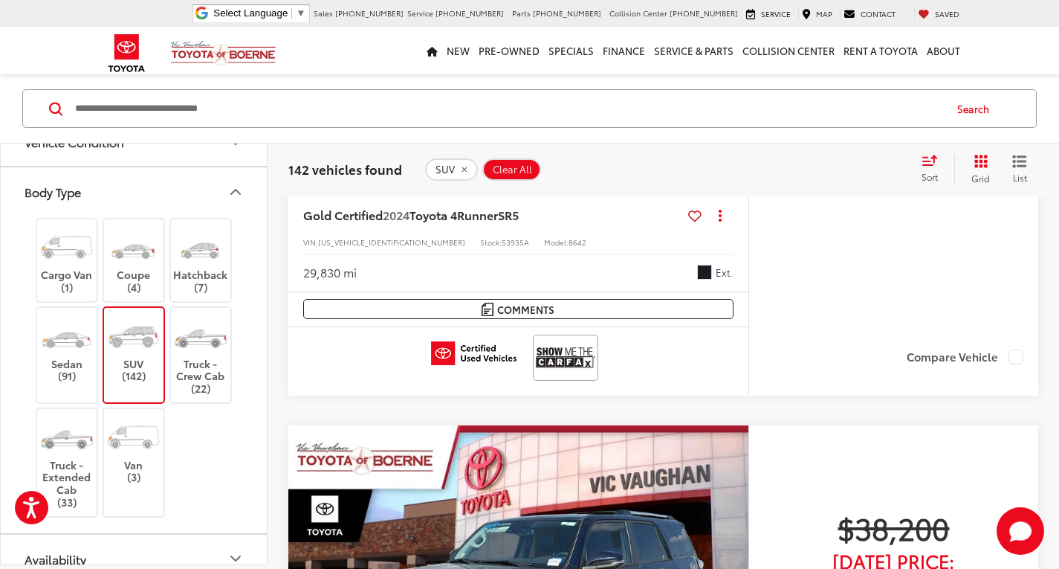
scroll to position [2284, 0]
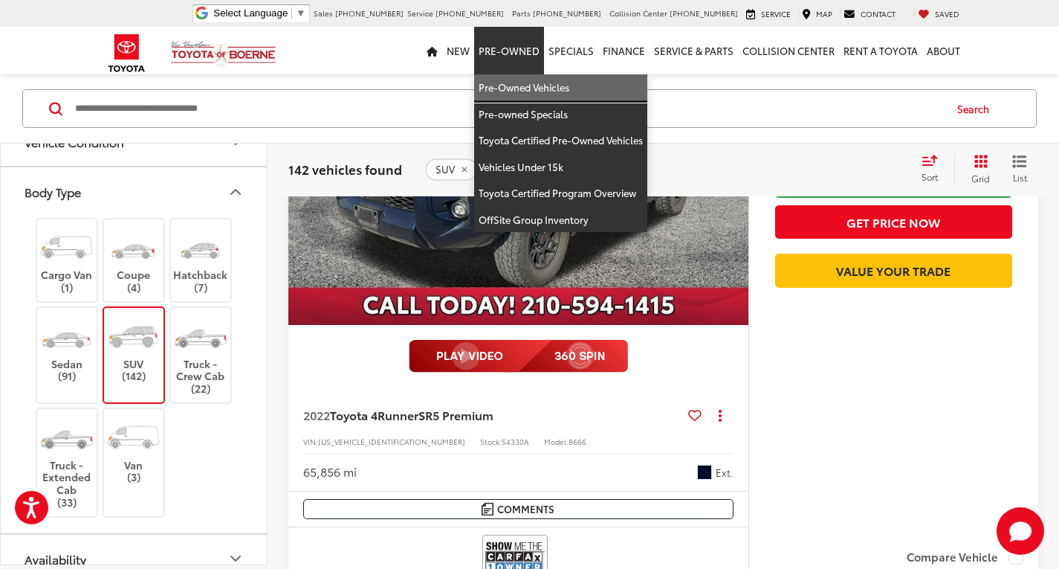
click at [506, 80] on link "Pre-Owned Vehicles" at bounding box center [560, 87] width 173 height 27
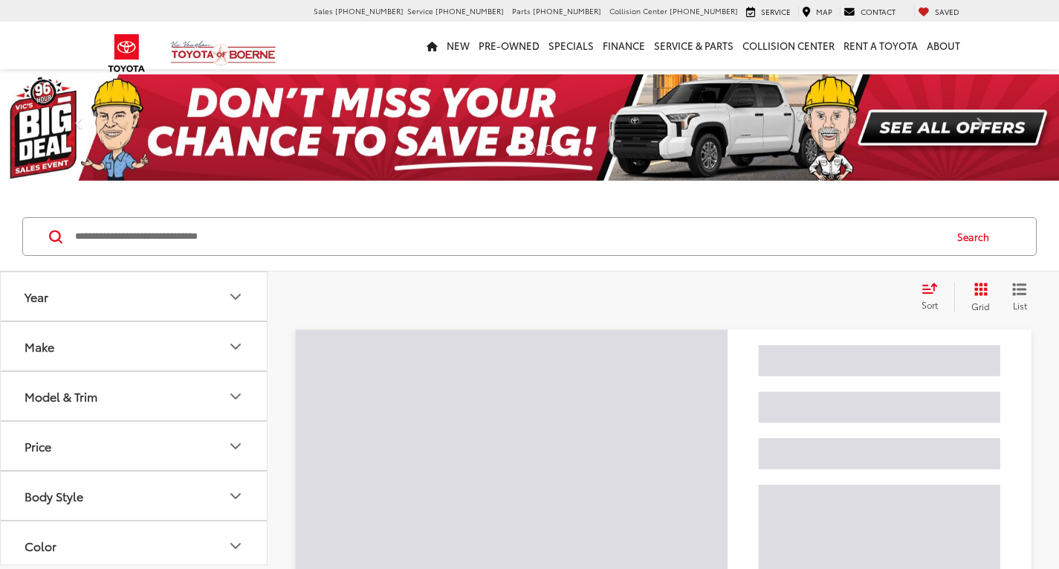
click at [185, 240] on input "Search by Make, Model, or Keyword" at bounding box center [509, 237] width 870 height 36
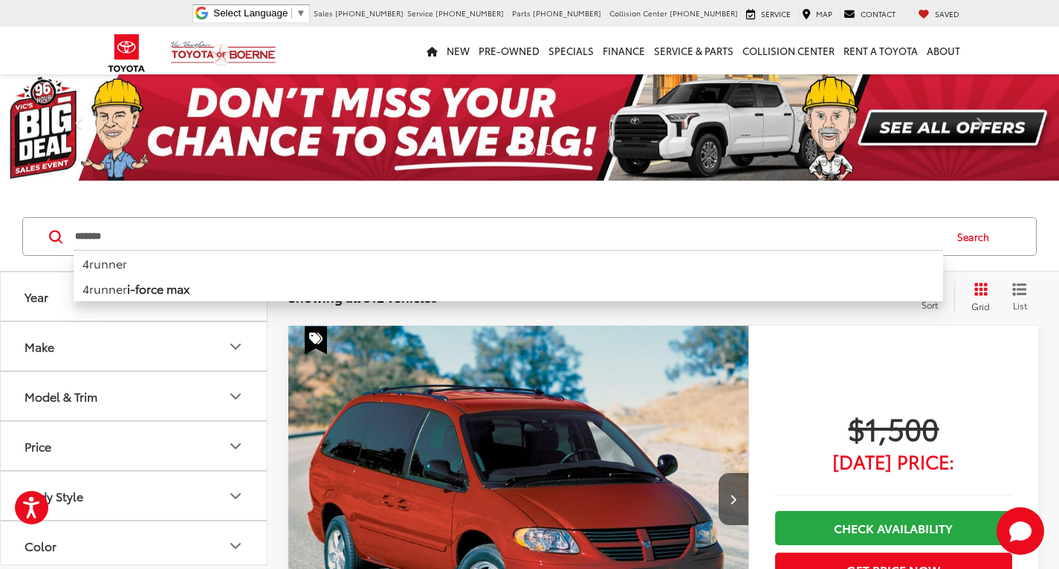
type input "*******"
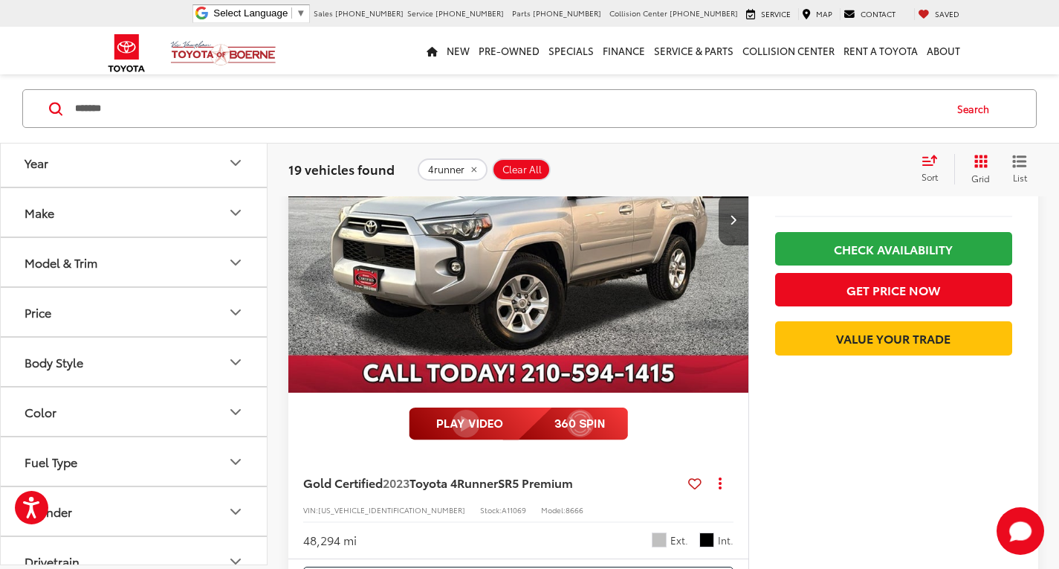
scroll to position [6690, 0]
